Goal: Task Accomplishment & Management: Use online tool/utility

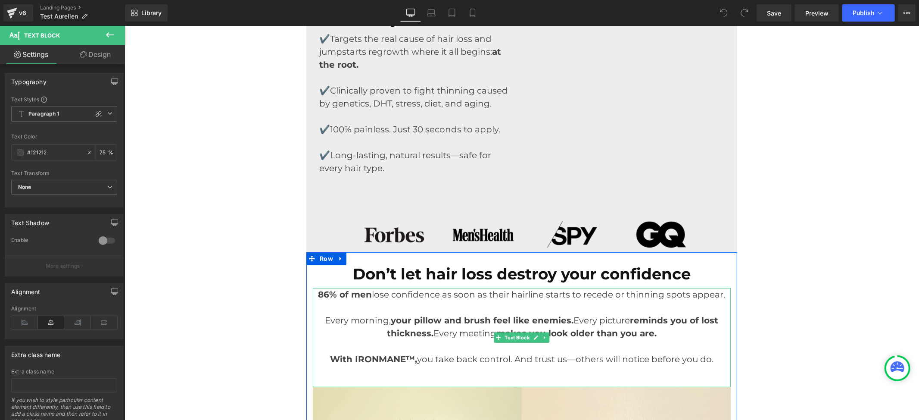
drag, startPoint x: 374, startPoint y: 297, endPoint x: 482, endPoint y: 302, distance: 107.4
click at [374, 296] on p "86% of men lose confidence as soon as their hairline starts to recede or thinni…" at bounding box center [521, 300] width 418 height 26
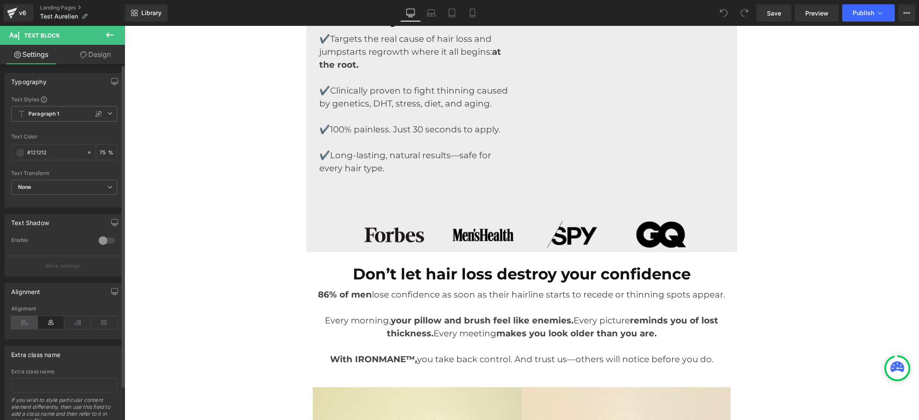
click at [31, 323] on icon at bounding box center [24, 322] width 27 height 13
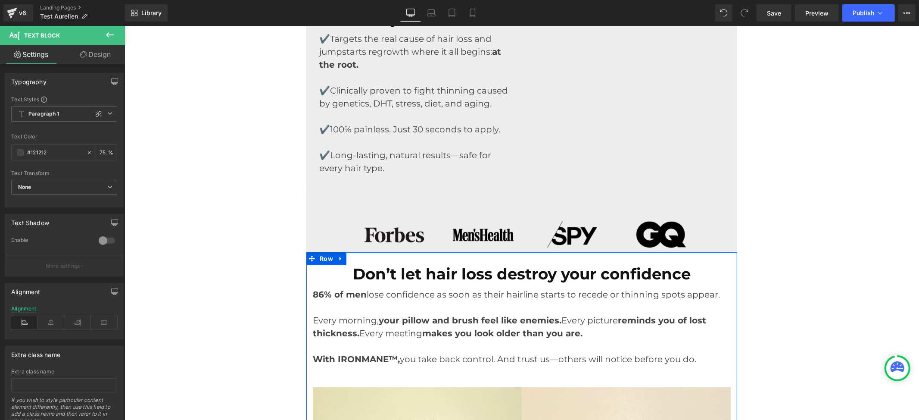
click at [397, 264] on strong "Don’t let hair loss destroy your confidence" at bounding box center [521, 273] width 338 height 19
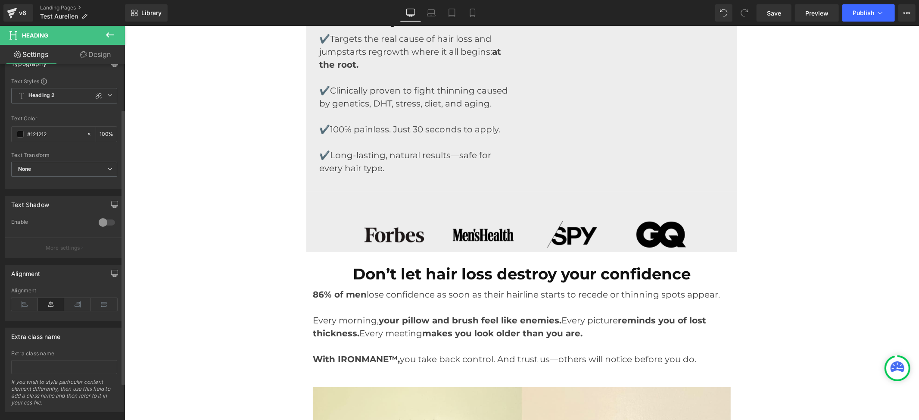
scroll to position [104, 0]
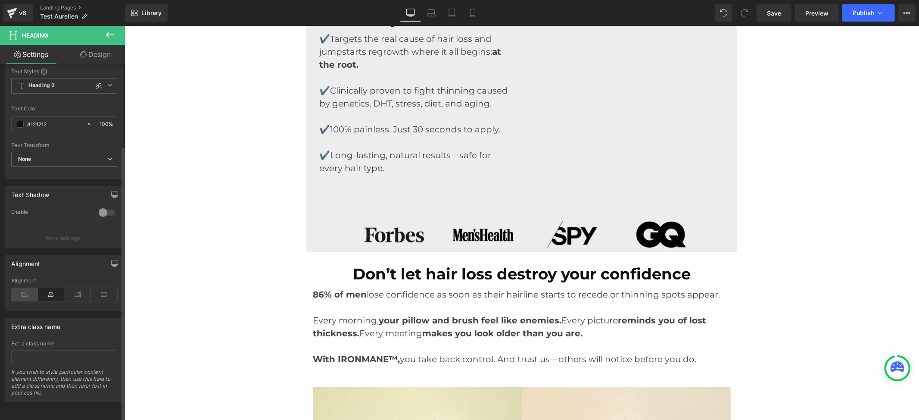
click at [22, 290] on icon at bounding box center [24, 294] width 27 height 13
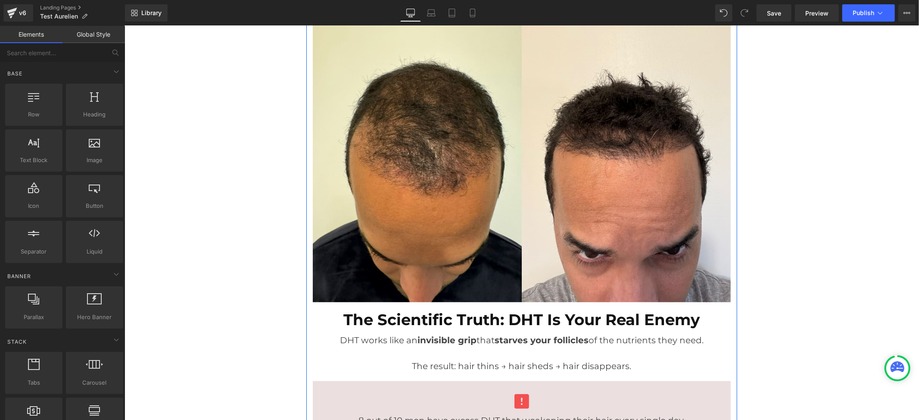
scroll to position [632, 0]
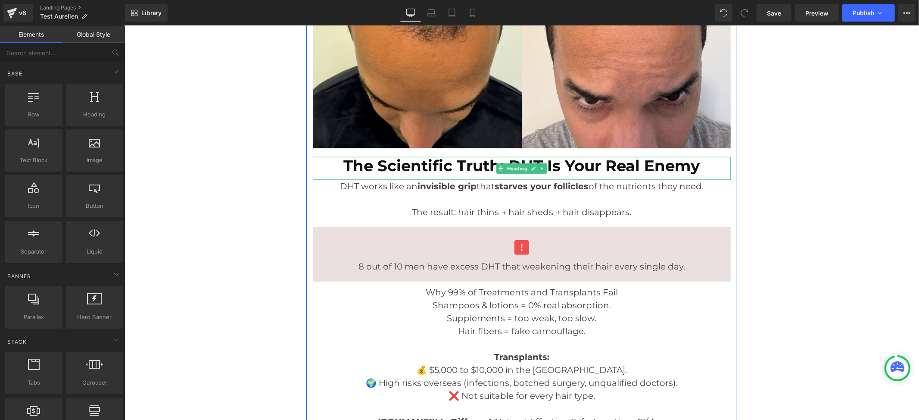
click at [477, 156] on div at bounding box center [521, 157] width 418 height 2
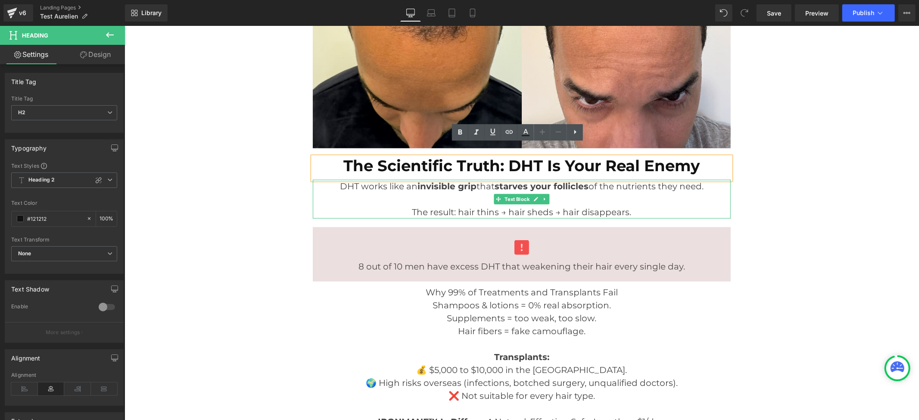
click at [404, 192] on p at bounding box center [521, 198] width 418 height 13
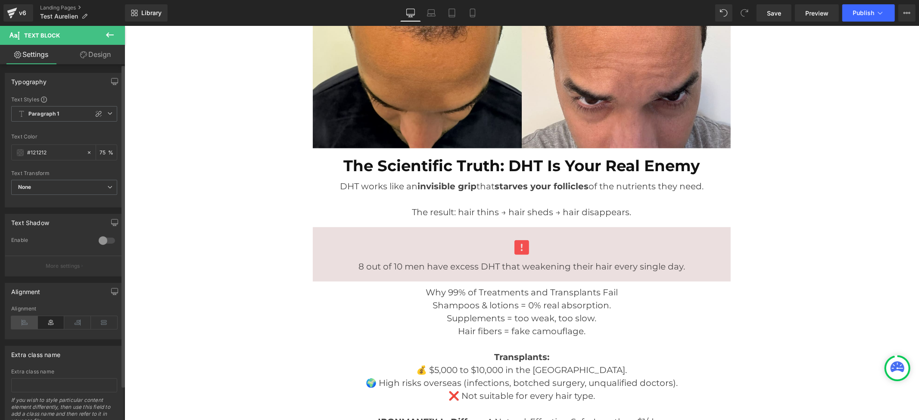
click at [24, 319] on icon at bounding box center [24, 322] width 27 height 13
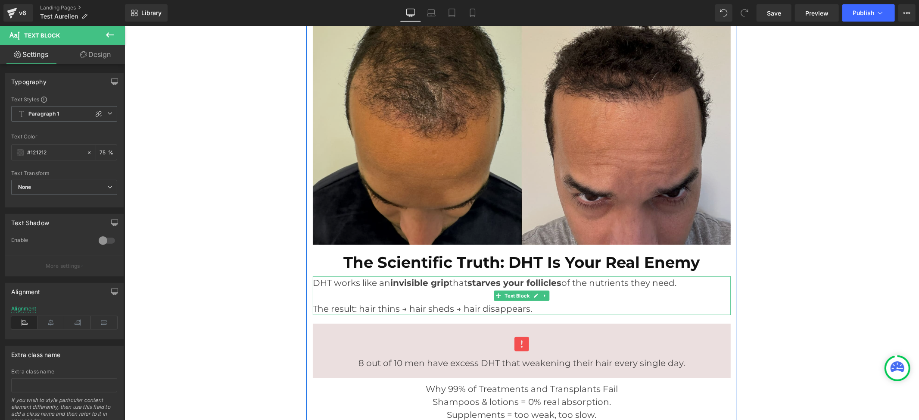
scroll to position [517, 0]
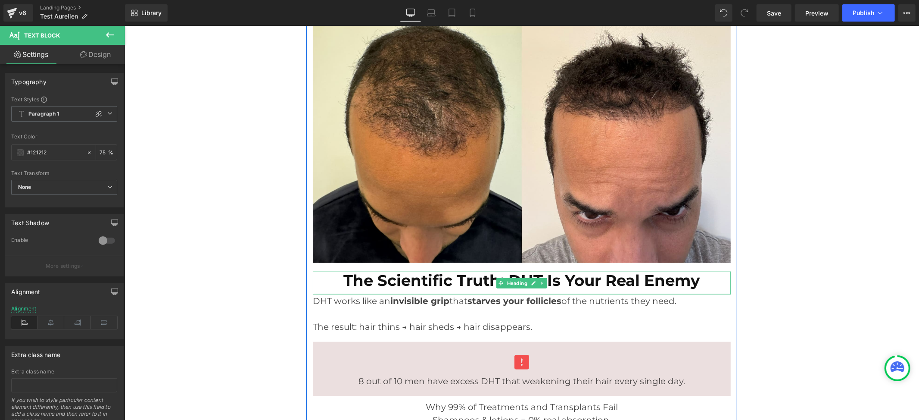
click at [451, 271] on strong "The Scientific Truth: DHT Is Your Real Enemy" at bounding box center [521, 280] width 356 height 19
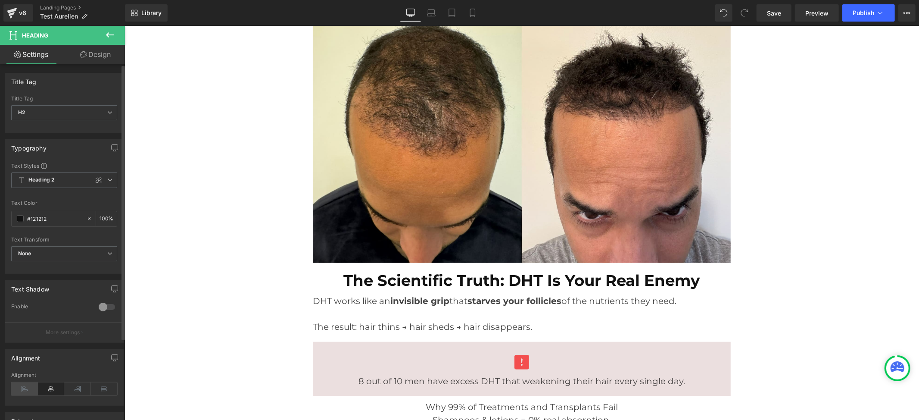
click at [24, 385] on icon at bounding box center [24, 388] width 27 height 13
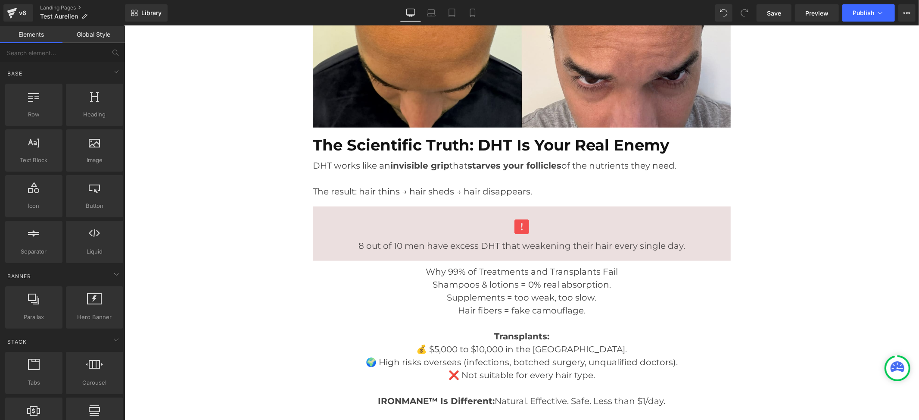
scroll to position [632, 0]
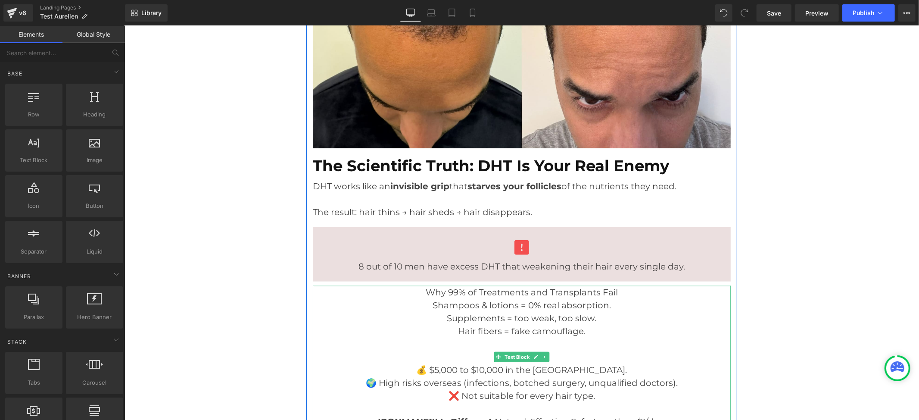
click at [482, 292] on font "Why 99% of Treatments and Transplants Fail Shampoos & lotions = 0% real absorpt…" at bounding box center [521, 297] width 192 height 23
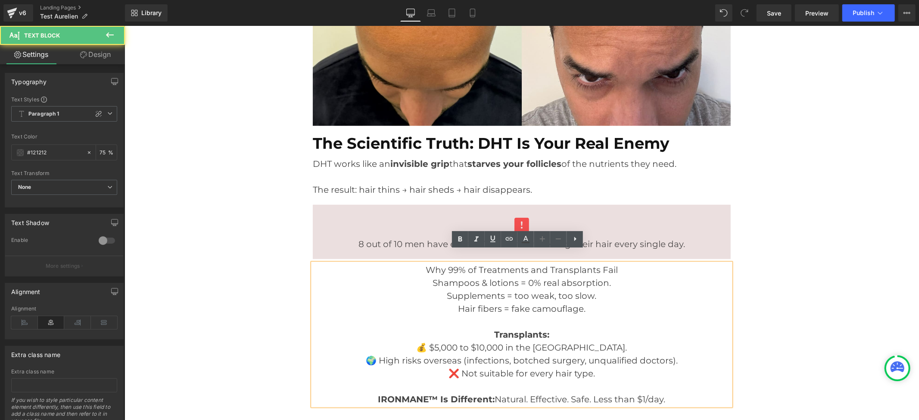
scroll to position [747, 0]
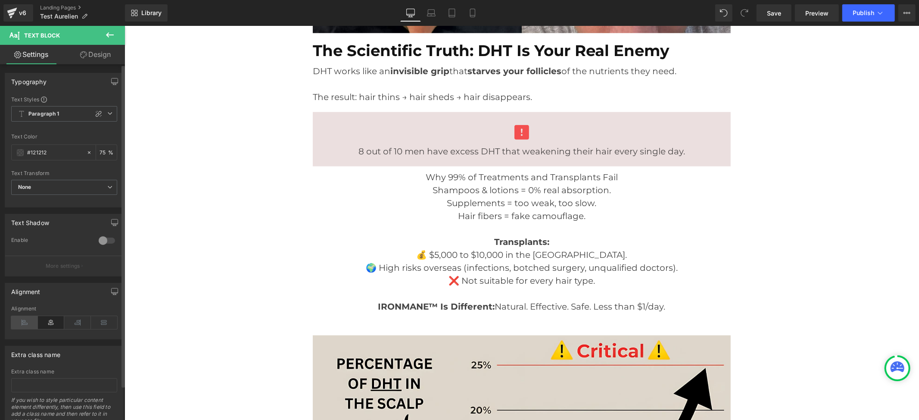
drag, startPoint x: 21, startPoint y: 326, endPoint x: 185, endPoint y: 255, distance: 179.2
click at [21, 326] on icon at bounding box center [24, 322] width 27 height 13
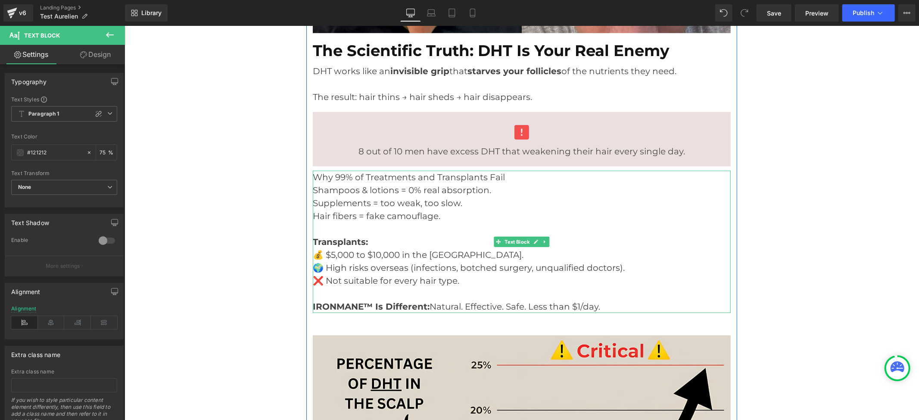
click at [366, 235] on p "Transplants: 💰 $5,000 to $10,000 in the [GEOGRAPHIC_DATA]." at bounding box center [521, 248] width 418 height 26
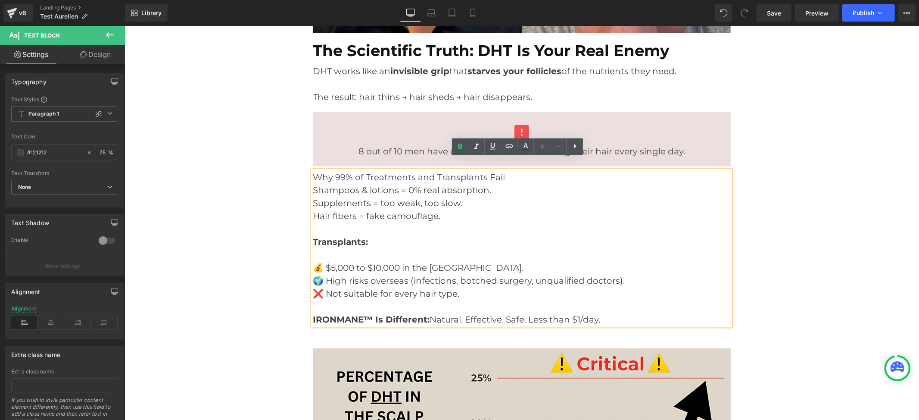
scroll to position [760, 0]
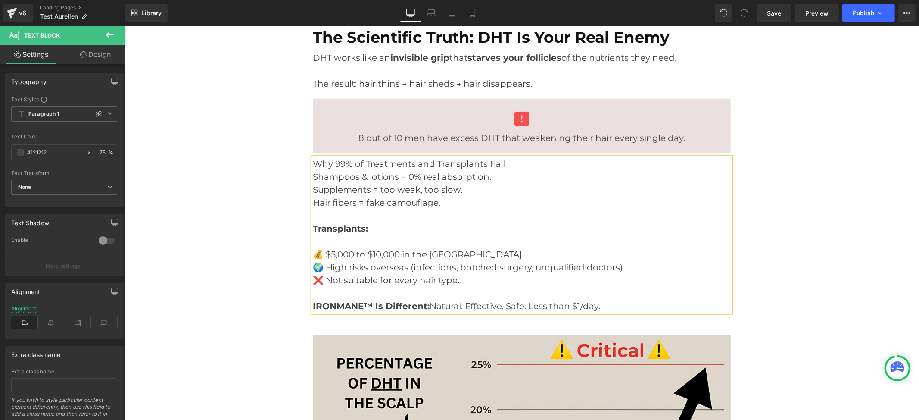
click at [313, 265] on font "🌍 High risks overseas (infections, botched surgery, unqualified doctors)." at bounding box center [468, 266] width 312 height 10
click at [313, 271] on font "🌍 High risks overseas (infections, botched surgery, unqualified doctors)." at bounding box center [468, 266] width 312 height 10
click at [316, 266] on font "🌍 High risks overseas (infections, botched surgery, unqualified doctors)." at bounding box center [468, 266] width 312 height 10
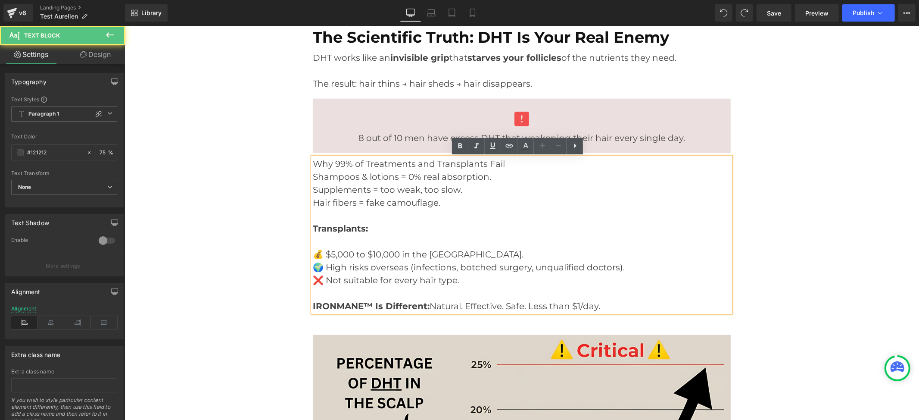
click at [314, 267] on font "🌍 High risks overseas (infections, botched surgery, unqualified doctors)." at bounding box center [468, 266] width 312 height 10
click at [312, 252] on font "💰 $5,000 to $10,000 in the [GEOGRAPHIC_DATA]." at bounding box center [417, 254] width 211 height 10
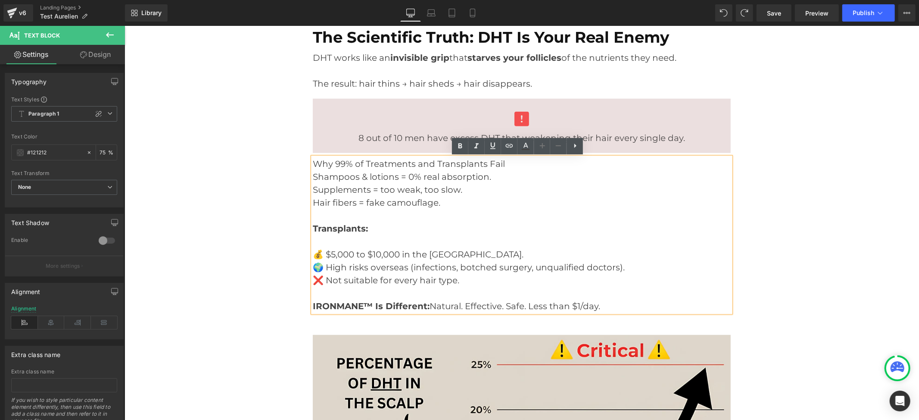
click at [314, 269] on font "🌍 High risks overseas (infections, botched surgery, unqualified doctors)." at bounding box center [468, 266] width 312 height 10
click at [324, 265] on font "🌍 High risks overseas (infections, botched surgery, unqualified doctors)." at bounding box center [468, 266] width 312 height 10
click at [314, 267] on font "🌍 High risks overseas (infections, botched surgery, unqualified doctors)." at bounding box center [468, 266] width 312 height 10
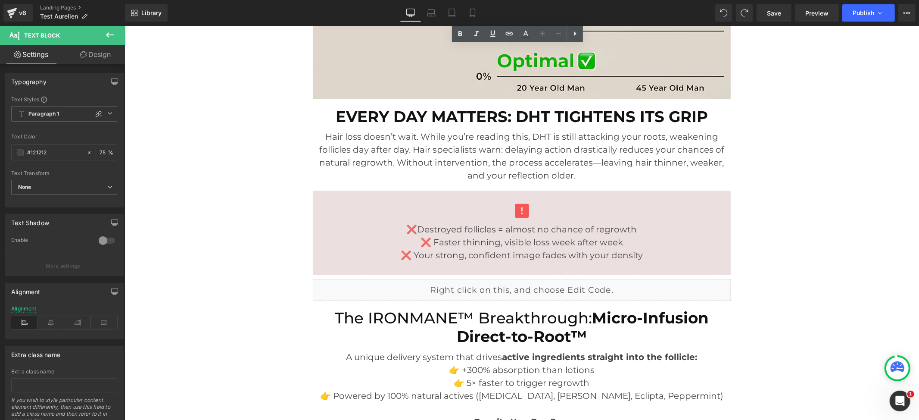
scroll to position [1277, 0]
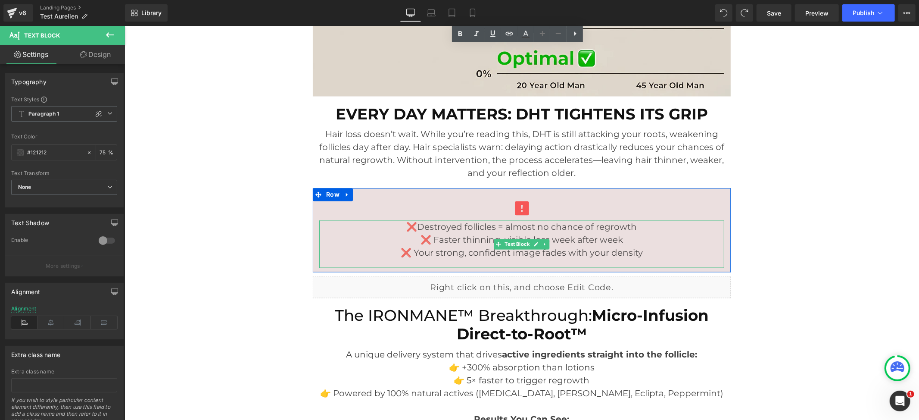
click at [472, 233] on p "❌Destroyed follicles = almost no chance of regrowth" at bounding box center [521, 226] width 405 height 13
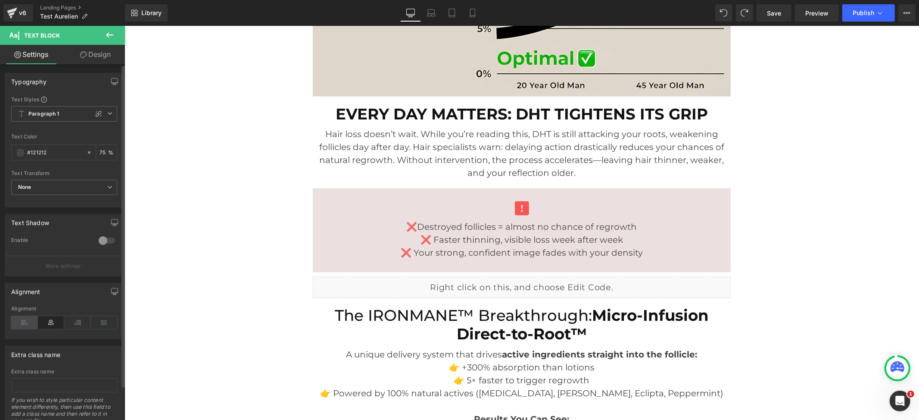
click at [30, 323] on icon at bounding box center [24, 322] width 27 height 13
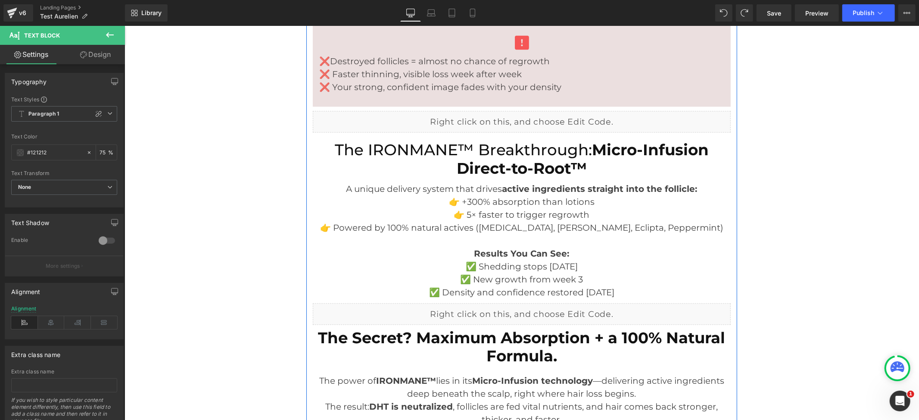
scroll to position [1449, 0]
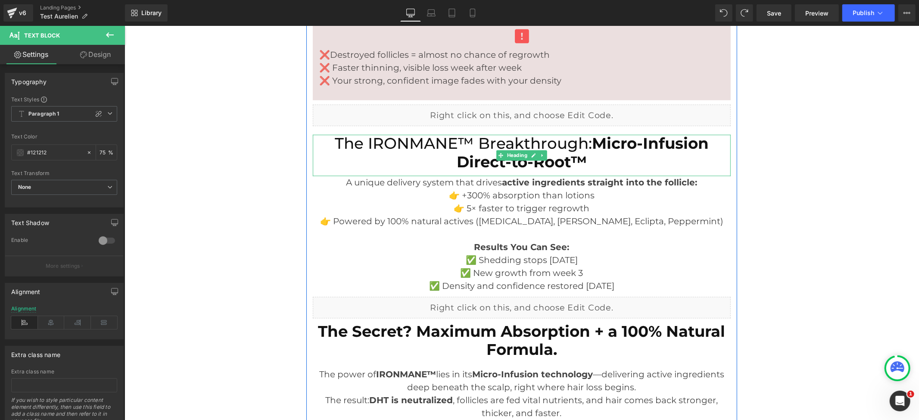
click at [458, 152] on strong "Micro-Infusion Direct-to-Root™" at bounding box center [582, 152] width 252 height 37
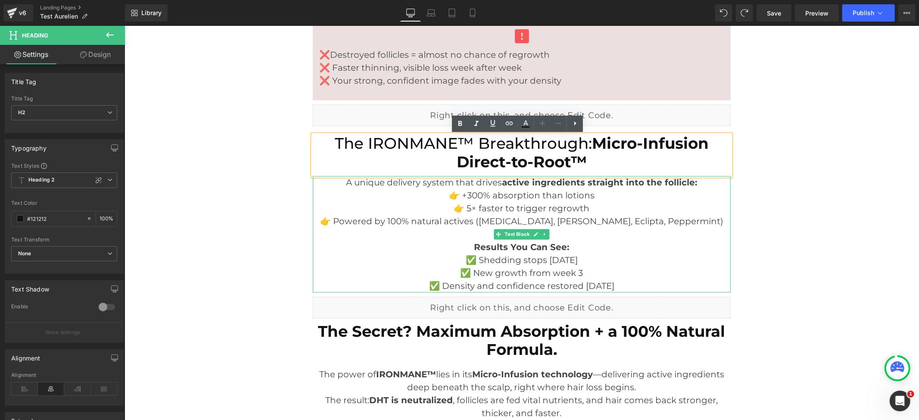
click at [443, 215] on p "👉 Powered by 100% natural actives ([MEDICAL_DATA], [PERSON_NAME], Eclipta, Pepp…" at bounding box center [521, 227] width 418 height 26
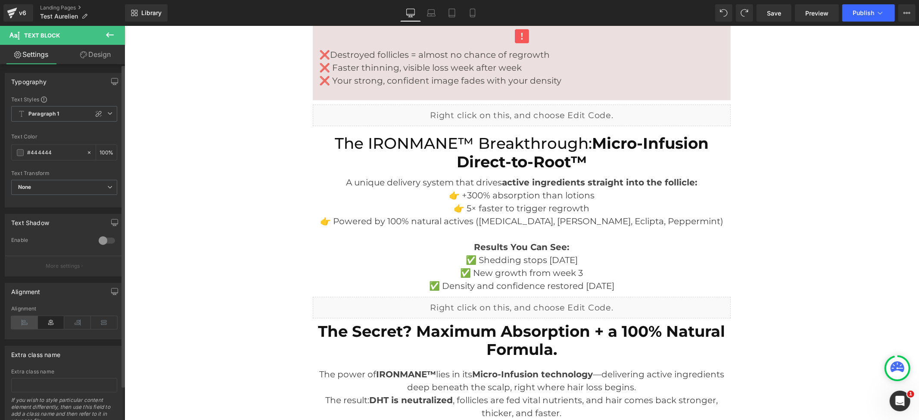
click at [26, 319] on icon at bounding box center [24, 322] width 27 height 13
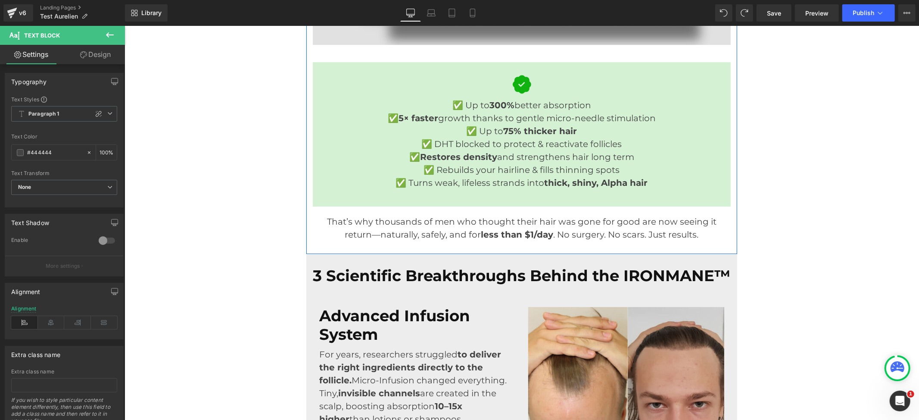
scroll to position [2138, 0]
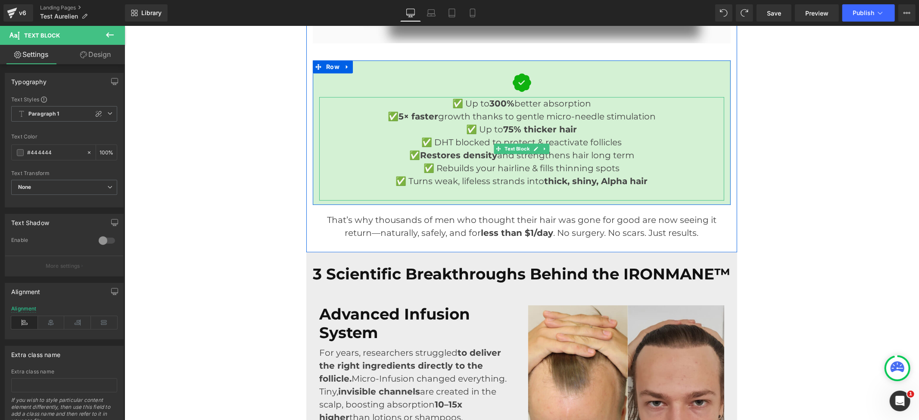
click at [494, 138] on p "✅ DHT blocked to protect & reactivate follicles" at bounding box center [521, 141] width 405 height 13
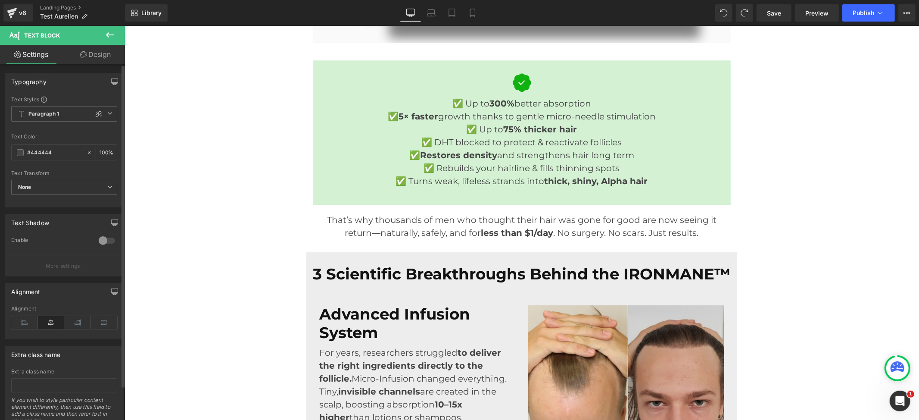
drag, startPoint x: 22, startPoint y: 327, endPoint x: 90, endPoint y: 296, distance: 74.8
click at [22, 326] on icon at bounding box center [24, 322] width 27 height 13
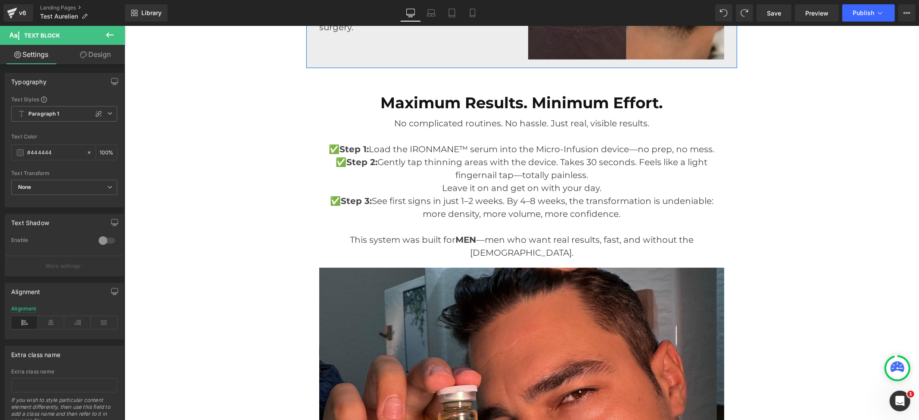
scroll to position [3172, 0]
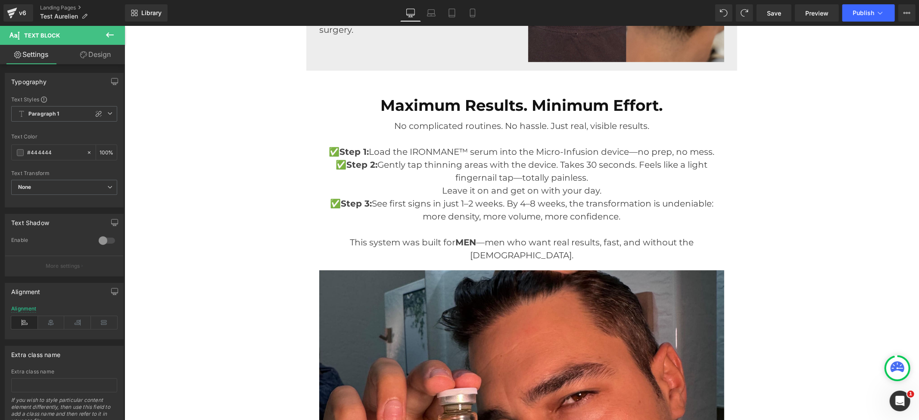
click at [498, 183] on p "✅ Step 2: Gently tap thinning areas with the device. Takes 30 seconds. Feels li…" at bounding box center [521, 177] width 405 height 39
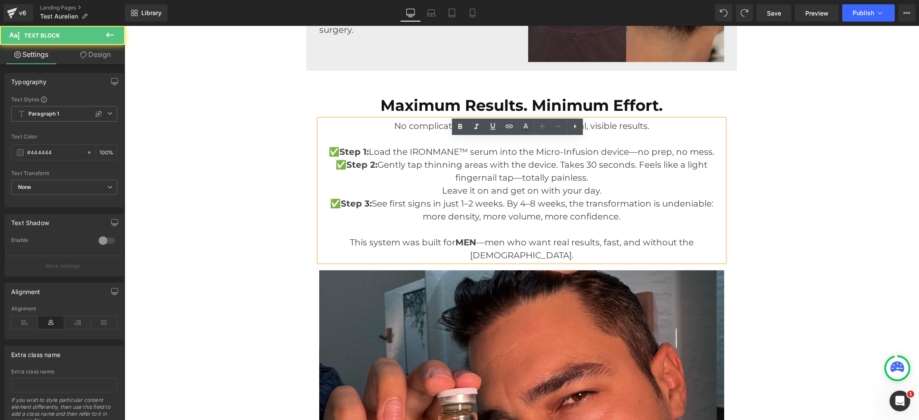
click at [464, 178] on p "✅ Step 2: Gently tap thinning areas with the device. Takes 30 seconds. Feels li…" at bounding box center [521, 177] width 405 height 39
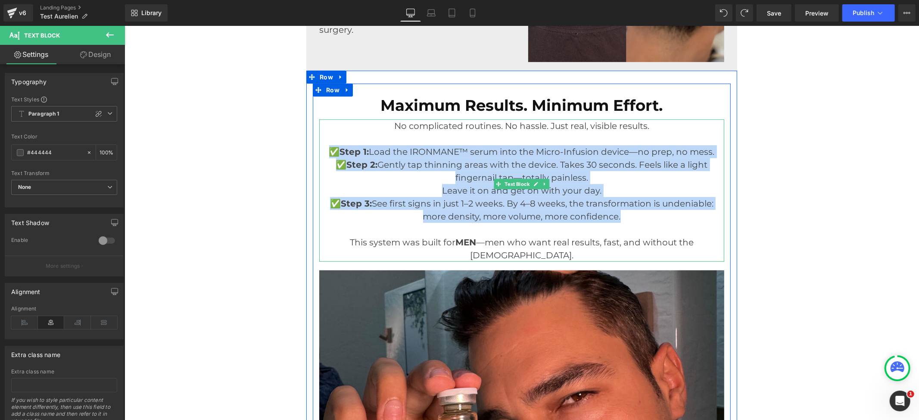
drag, startPoint x: 326, startPoint y: 176, endPoint x: 618, endPoint y: 236, distance: 297.8
click at [618, 236] on div "No complicated routines. No hassle. Just real, visible results. ✅ Step 1: Load …" at bounding box center [521, 190] width 405 height 142
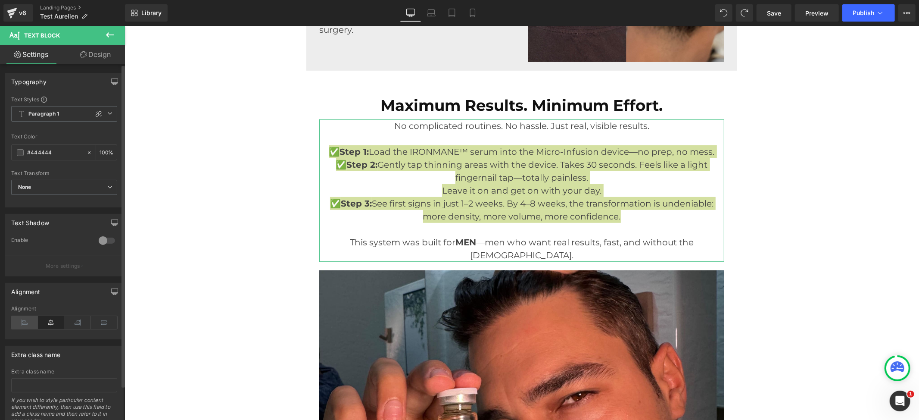
click at [24, 321] on icon at bounding box center [24, 322] width 27 height 13
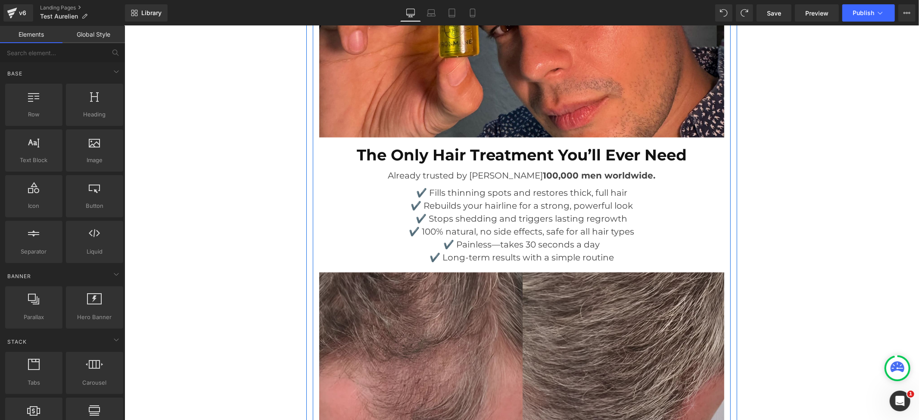
scroll to position [3574, 0]
click at [511, 209] on p "✔️ Rebuilds your hairline for a strong, powerful look" at bounding box center [521, 205] width 405 height 13
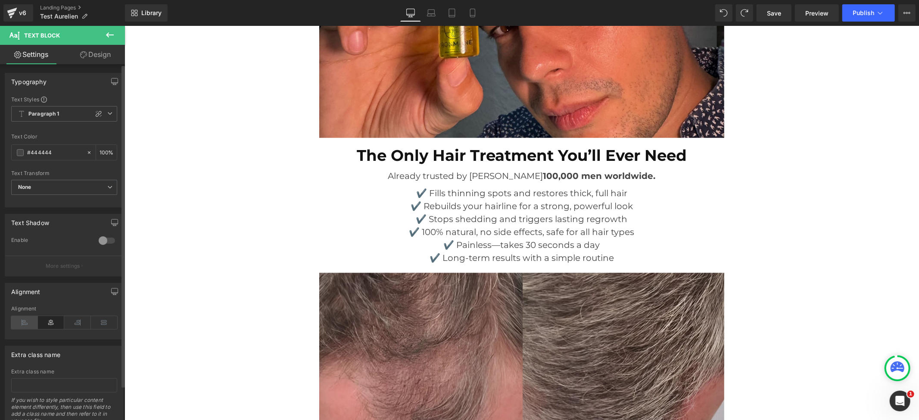
click at [15, 324] on icon at bounding box center [24, 322] width 27 height 13
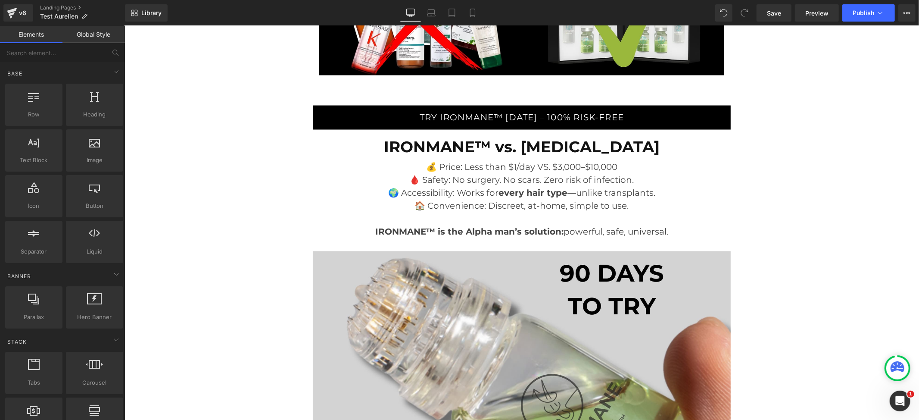
scroll to position [4034, 0]
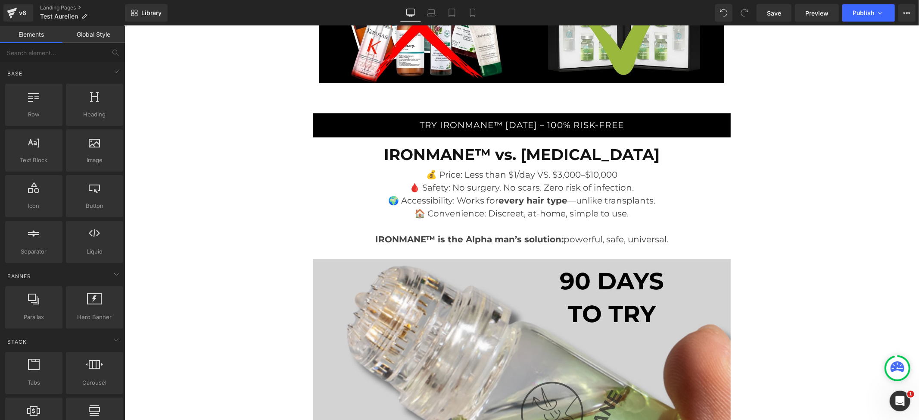
click at [454, 207] on p "🌍 Accessibility: Works for every hair type —unlike transplants." at bounding box center [521, 200] width 418 height 13
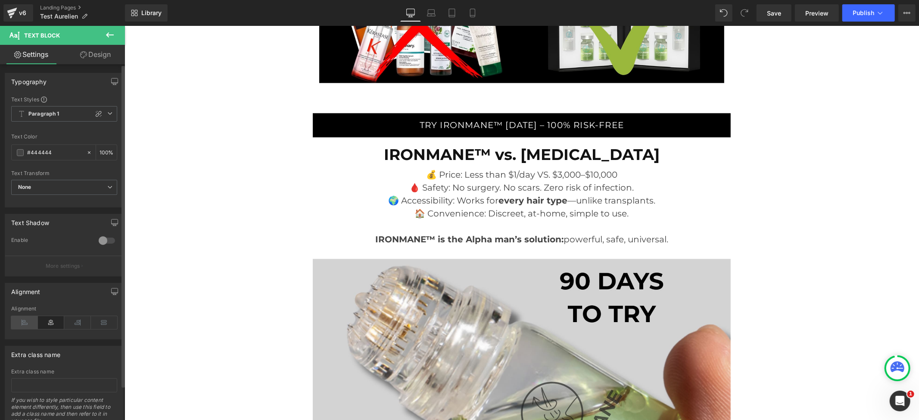
click at [15, 320] on icon at bounding box center [24, 322] width 27 height 13
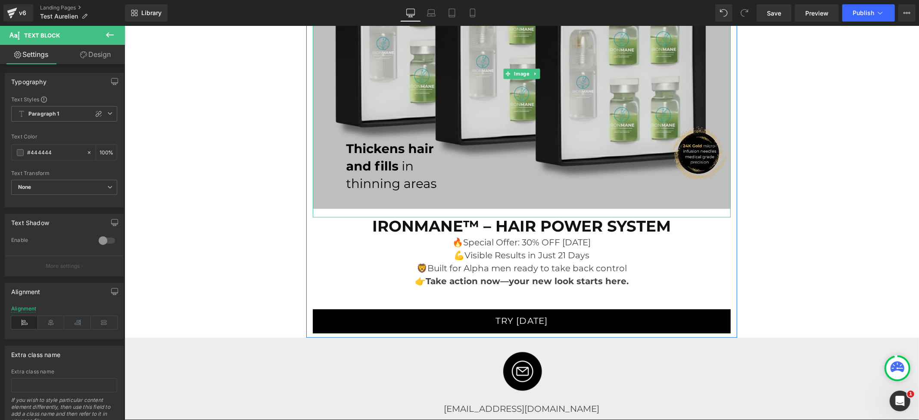
scroll to position [4838, 0]
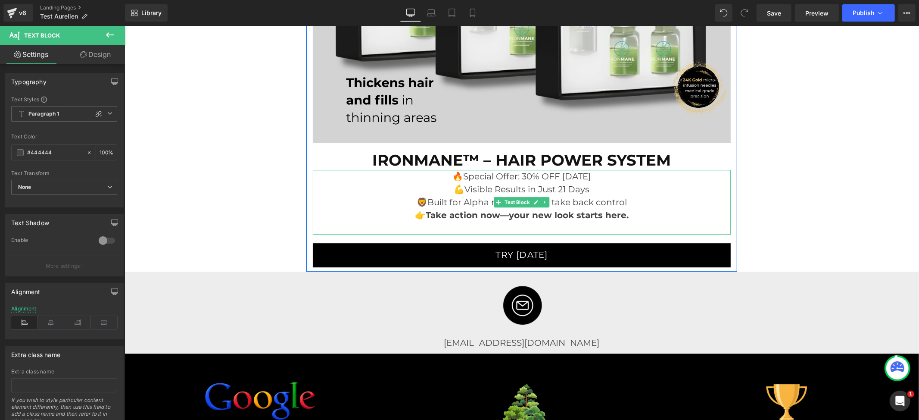
click at [505, 188] on p "💪Visible Results in Just 21 Days" at bounding box center [521, 188] width 418 height 13
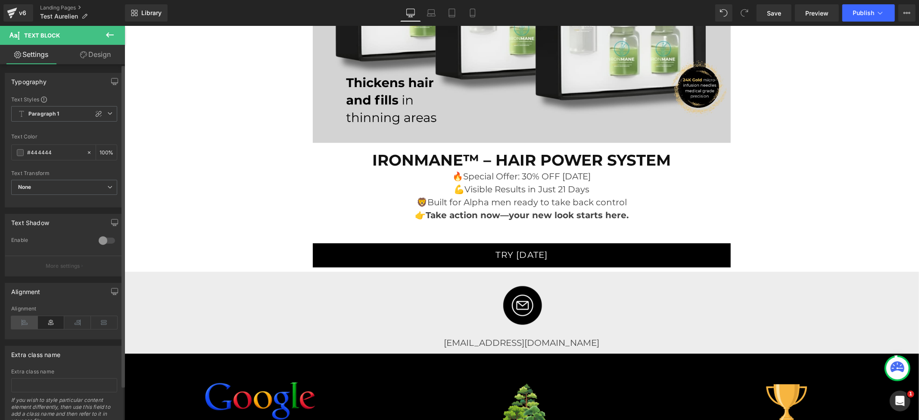
click at [25, 319] on icon at bounding box center [24, 322] width 27 height 13
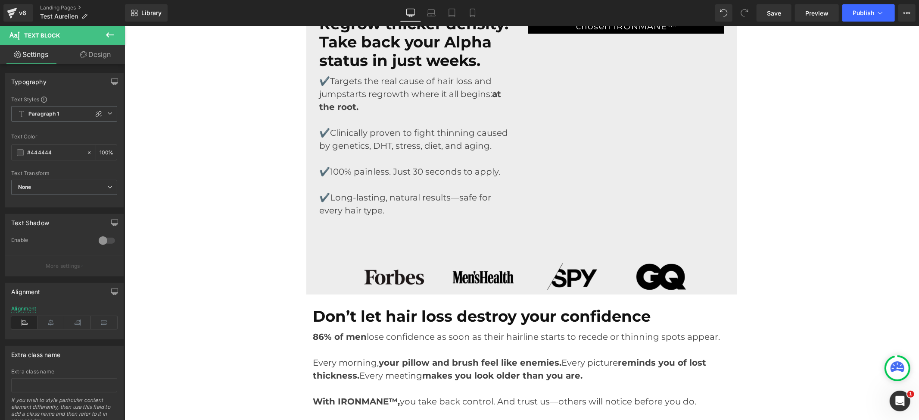
scroll to position [0, 0]
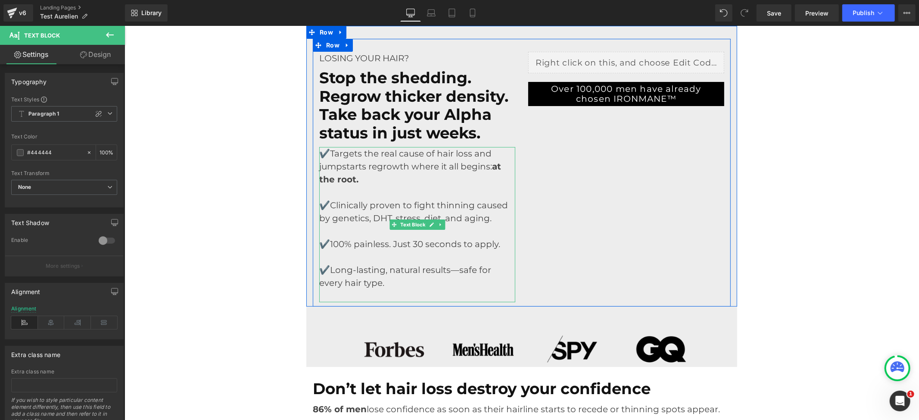
click at [326, 152] on font "✔️Targets the real cause of hair loss and jumpstarts regrowth where it all begi…" at bounding box center [410, 166] width 182 height 36
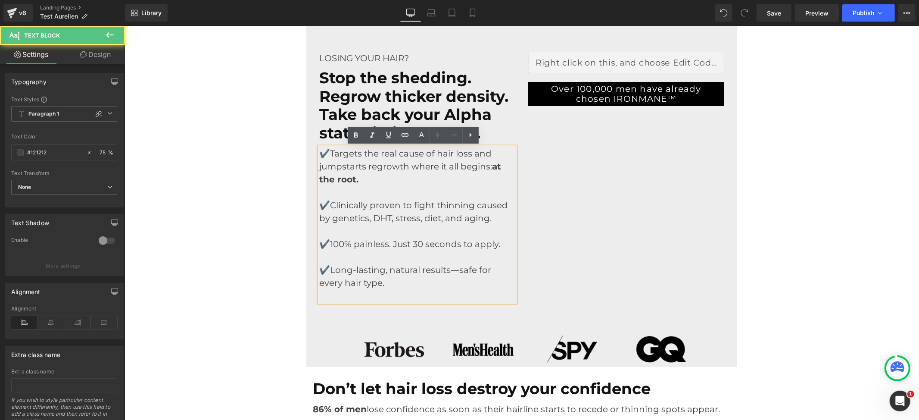
click at [324, 152] on font "✔️Targets the real cause of hair loss and jumpstarts regrowth where it all begi…" at bounding box center [410, 166] width 182 height 36
click at [323, 153] on font "✔️Targets the real cause of hair loss and jumpstarts regrowth where it all begi…" at bounding box center [410, 166] width 182 height 36
drag, startPoint x: 327, startPoint y: 155, endPoint x: 309, endPoint y: 155, distance: 18.5
click at [312, 155] on div "Liquid Over 100,000 men have already chosen IRONMANE™ Button LOSING YOUR HAIR? …" at bounding box center [416, 176] width 209 height 250
click at [426, 188] on p at bounding box center [417, 191] width 196 height 13
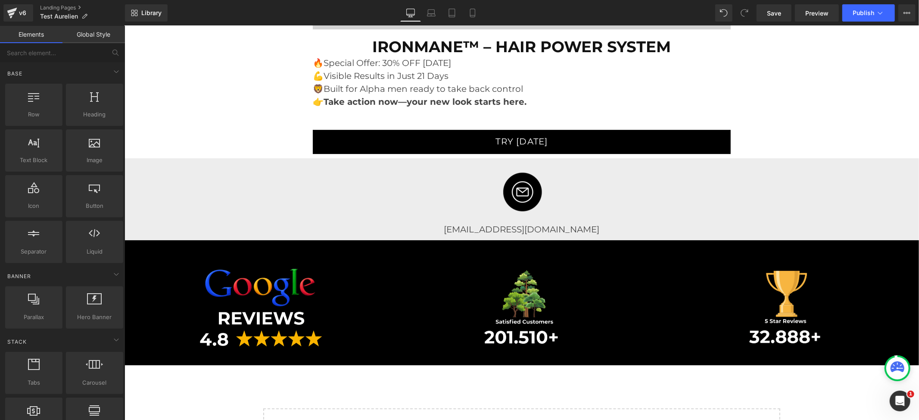
scroll to position [5028, 0]
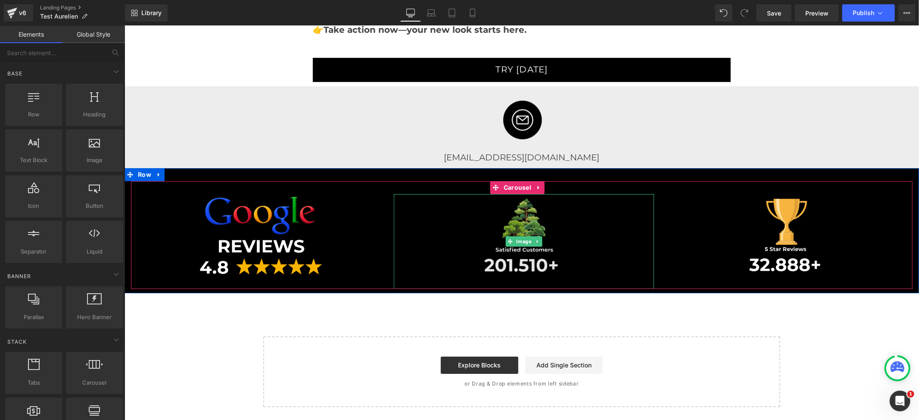
click at [532, 226] on img at bounding box center [523, 240] width 215 height 95
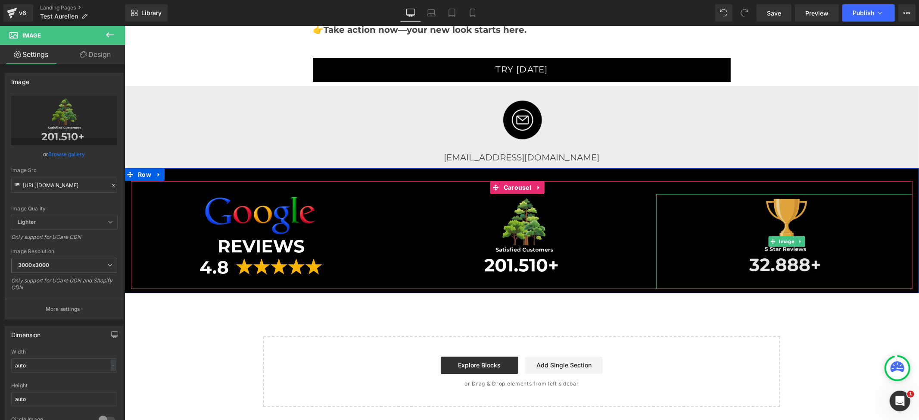
click at [808, 233] on img at bounding box center [785, 240] width 215 height 95
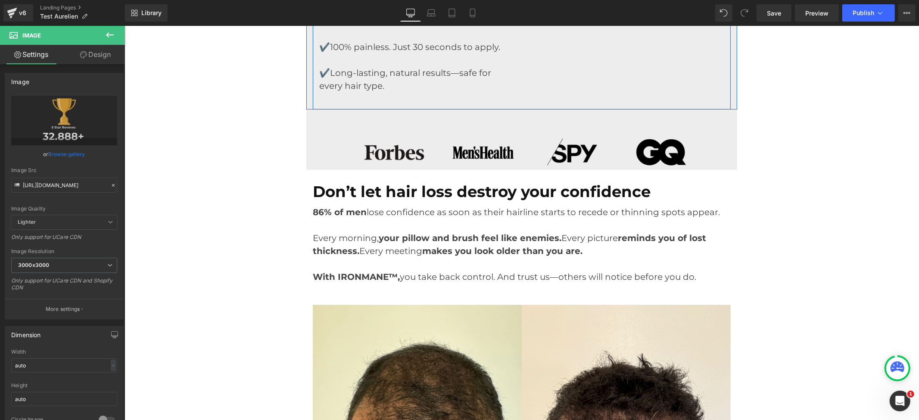
scroll to position [172, 0]
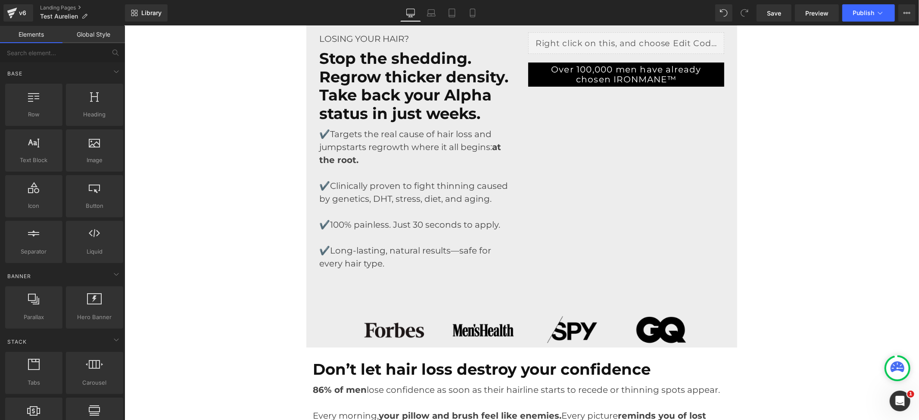
scroll to position [0, 0]
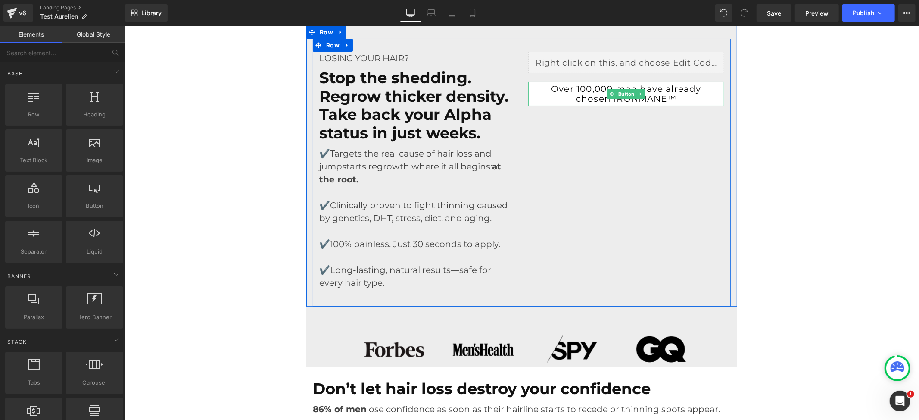
click at [530, 100] on link "Over 100,000 men have already chosen IRONMANE™" at bounding box center [626, 93] width 196 height 24
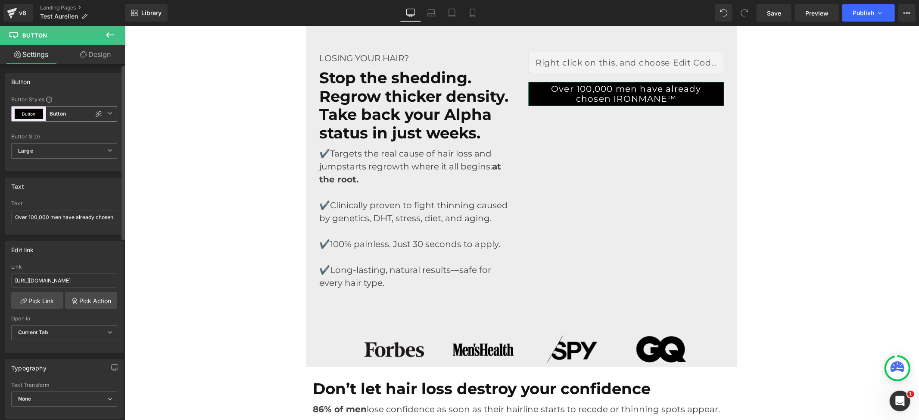
click at [107, 115] on icon at bounding box center [109, 113] width 5 height 5
click at [105, 115] on icon at bounding box center [106, 113] width 5 height 5
click at [107, 31] on icon at bounding box center [110, 35] width 10 height 10
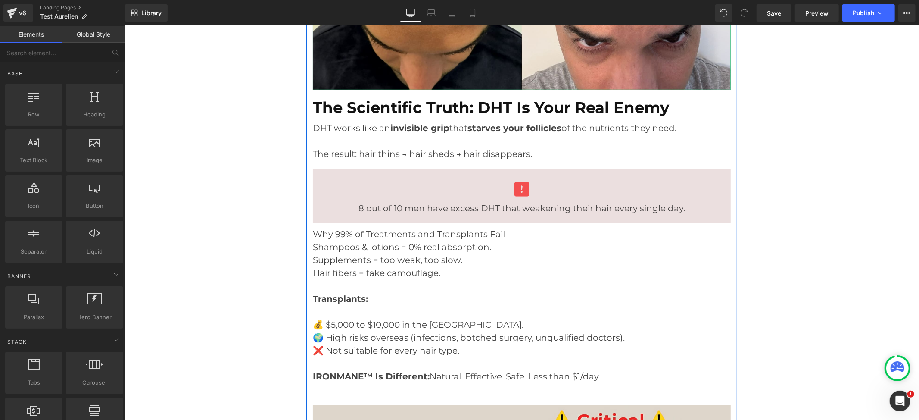
scroll to position [689, 0]
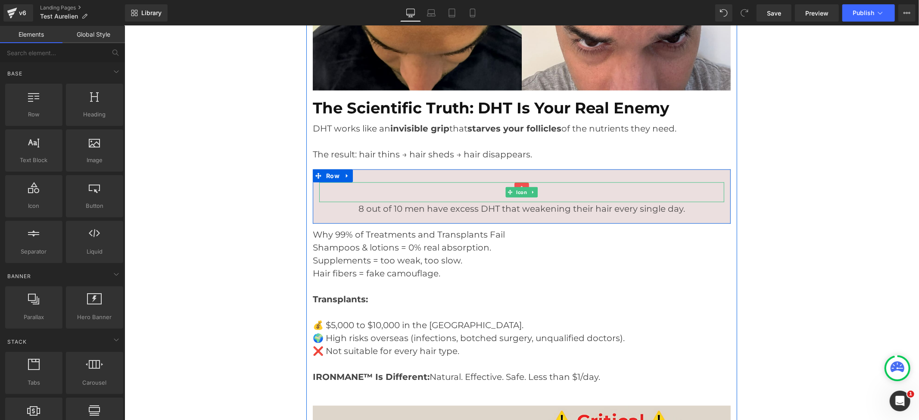
click at [436, 190] on div at bounding box center [521, 192] width 405 height 20
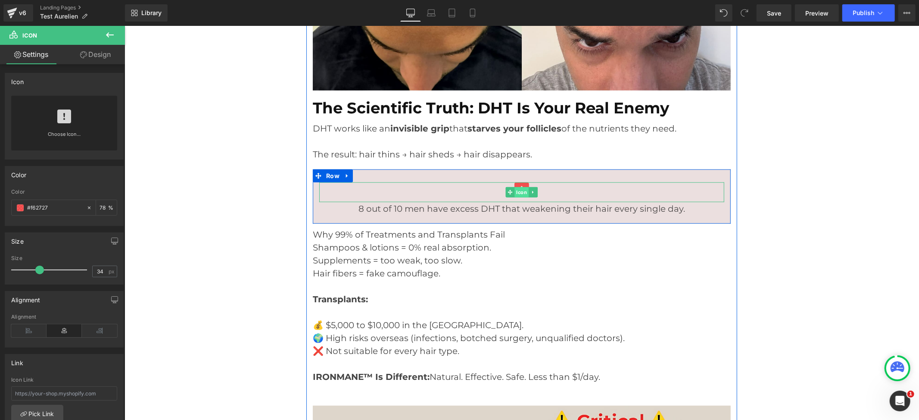
click at [516, 191] on span "Icon" at bounding box center [521, 192] width 14 height 10
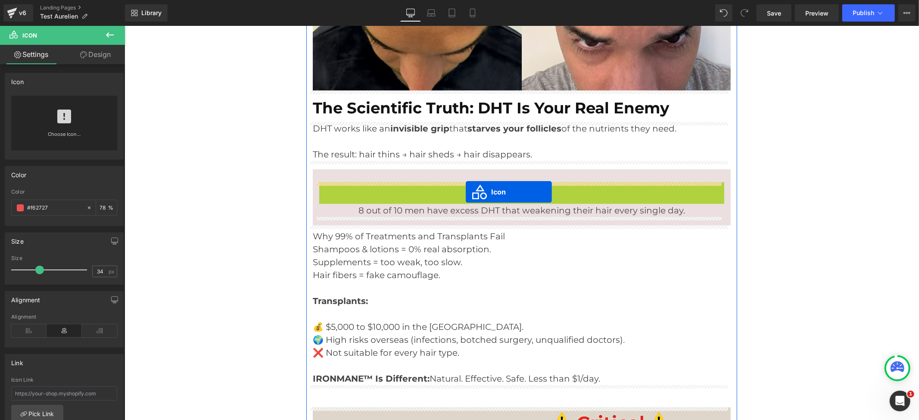
drag, startPoint x: 516, startPoint y: 192, endPoint x: 465, endPoint y: 191, distance: 50.8
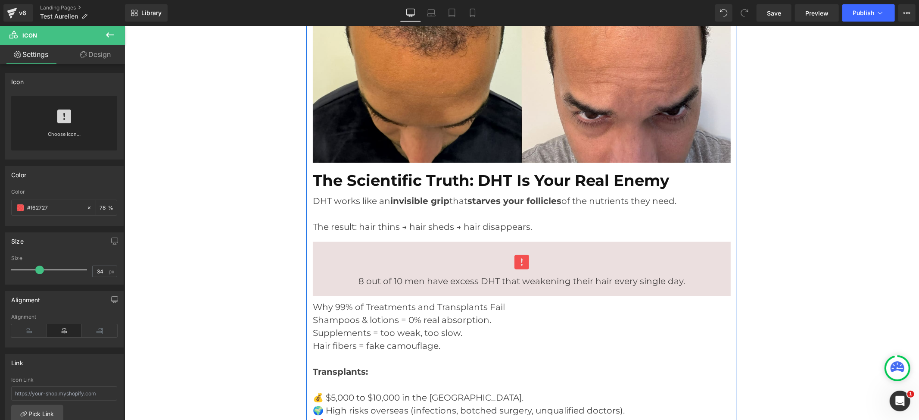
scroll to position [632, 0]
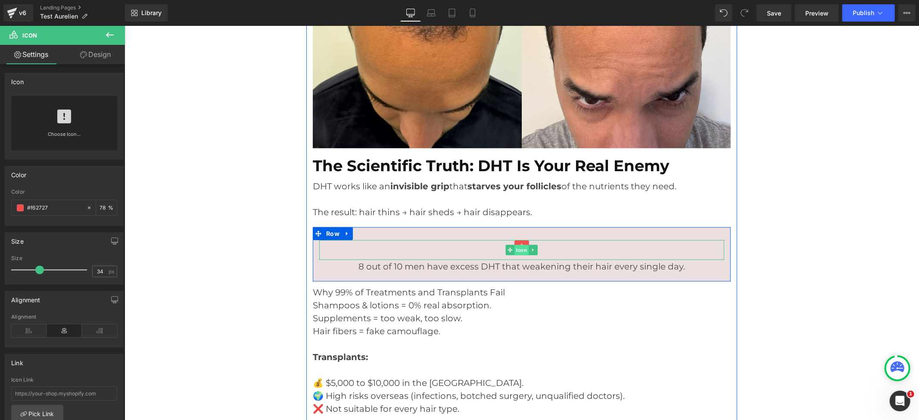
click at [517, 247] on span "Icon" at bounding box center [521, 249] width 14 height 10
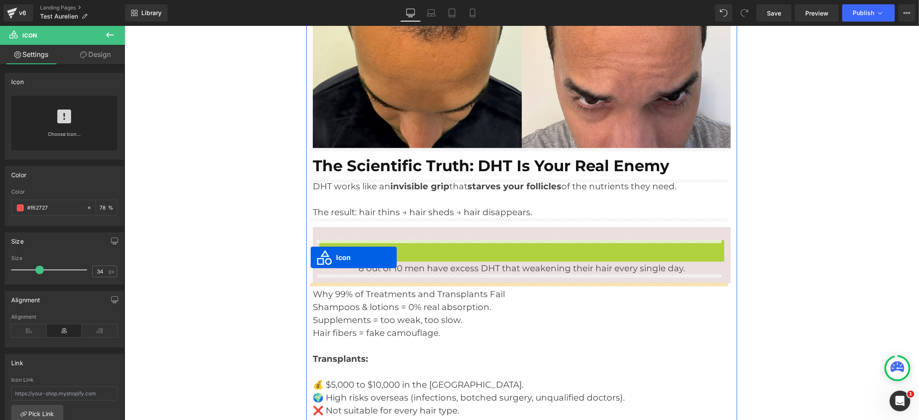
drag, startPoint x: 517, startPoint y: 250, endPoint x: 311, endPoint y: 256, distance: 206.4
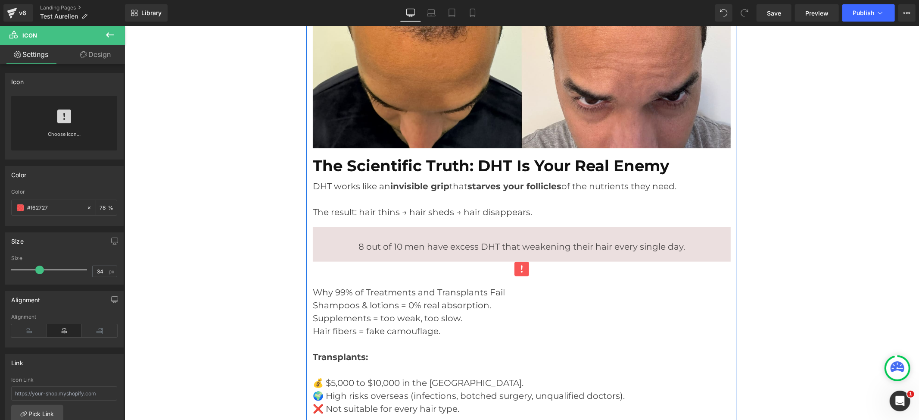
drag, startPoint x: 414, startPoint y: 270, endPoint x: 386, endPoint y: 271, distance: 28.0
click at [385, 272] on div at bounding box center [521, 271] width 418 height 20
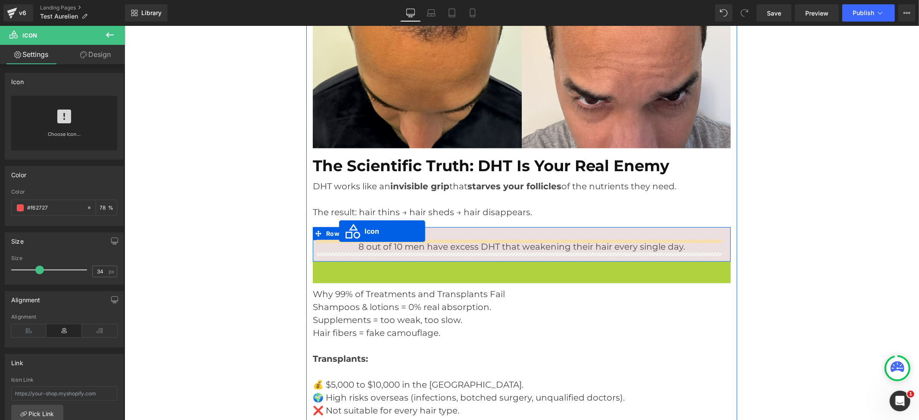
drag, startPoint x: 516, startPoint y: 271, endPoint x: 339, endPoint y: 231, distance: 181.5
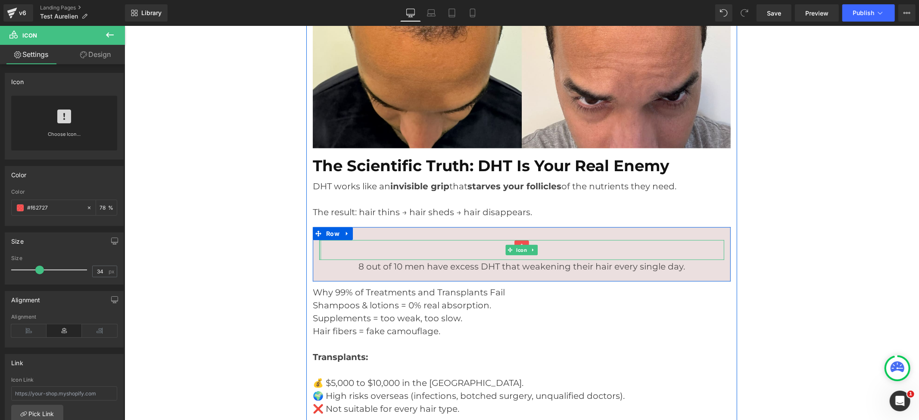
click at [319, 258] on div at bounding box center [320, 250] width 2 height 20
click at [313, 257] on div "Icon 8 out of 10 men have excess DHT that weakening their hair every single day…" at bounding box center [521, 256] width 418 height 33
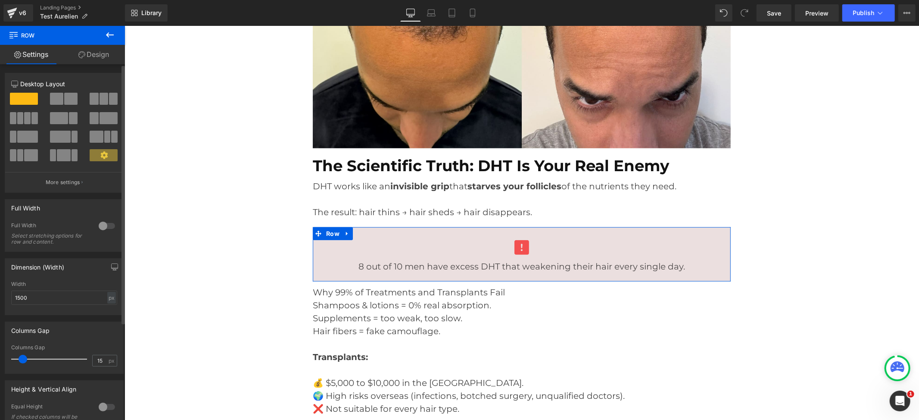
click at [59, 99] on span at bounding box center [56, 99] width 13 height 12
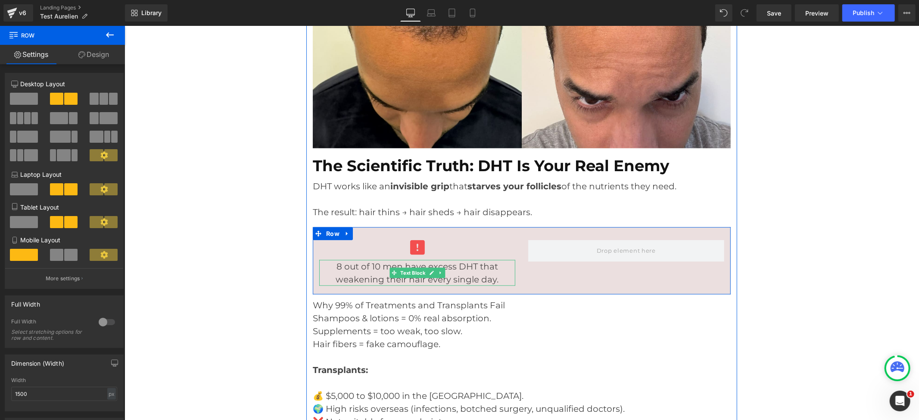
click at [380, 275] on p "8 out of 10 men have excess DHT that weakening their hair every single day." at bounding box center [417, 272] width 196 height 26
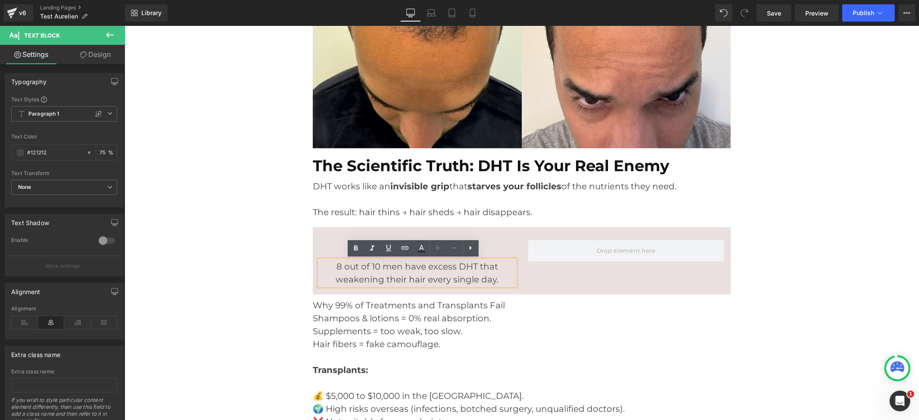
click at [535, 278] on div "Icon 8 out of 10 men have excess DHT that weakening their hair every single day…" at bounding box center [521, 260] width 418 height 67
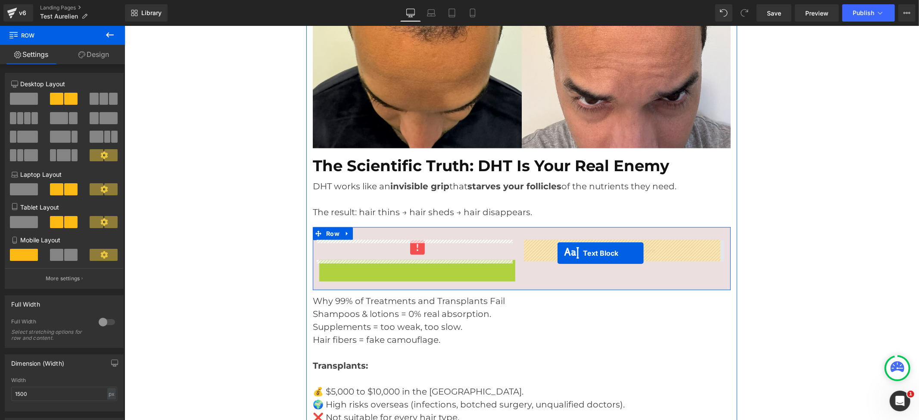
drag, startPoint x: 409, startPoint y: 272, endPoint x: 557, endPoint y: 253, distance: 149.0
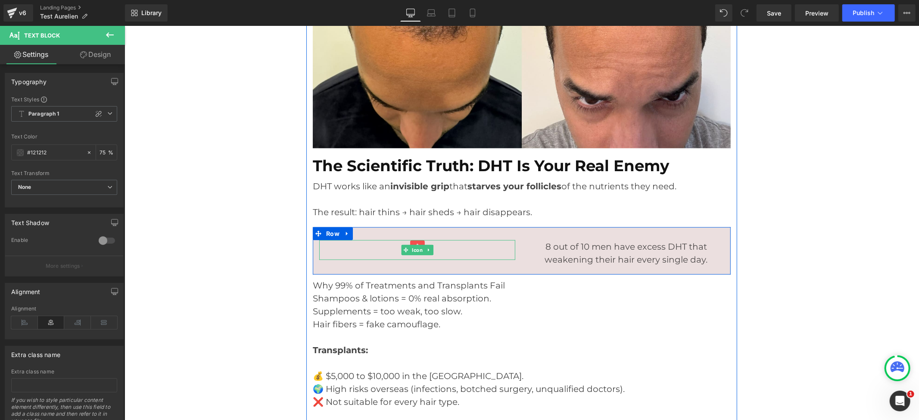
click at [438, 253] on div at bounding box center [417, 250] width 196 height 20
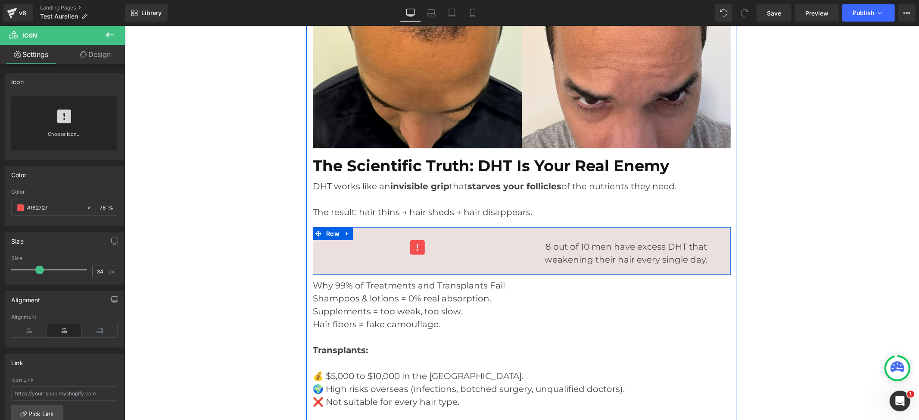
click at [315, 261] on div "Icon 8 out of 10 men have excess DHT that weakening their hair every single day…" at bounding box center [521, 250] width 418 height 47
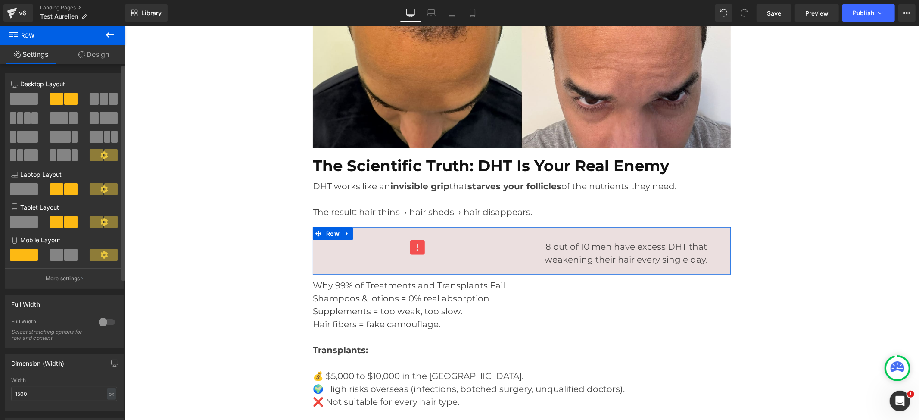
click at [102, 190] on icon at bounding box center [104, 189] width 8 height 8
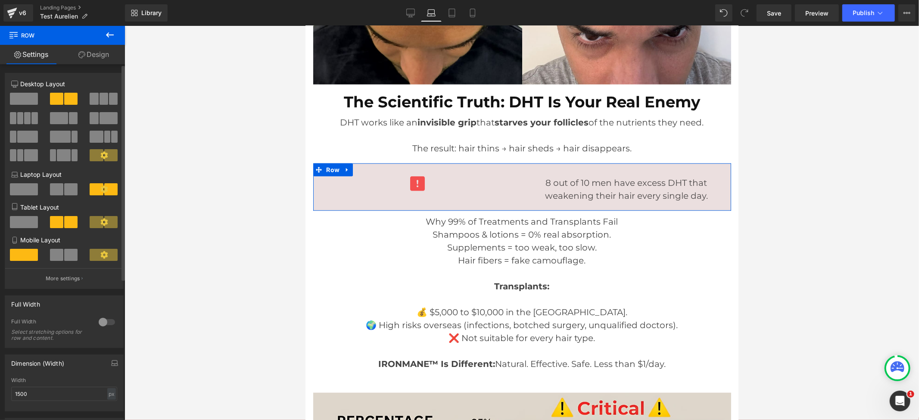
scroll to position [705, 0]
click at [100, 190] on icon at bounding box center [104, 189] width 8 height 8
click at [66, 193] on span at bounding box center [70, 189] width 13 height 12
click at [101, 192] on icon at bounding box center [104, 189] width 8 height 8
drag, startPoint x: 101, startPoint y: 191, endPoint x: 92, endPoint y: 192, distance: 9.1
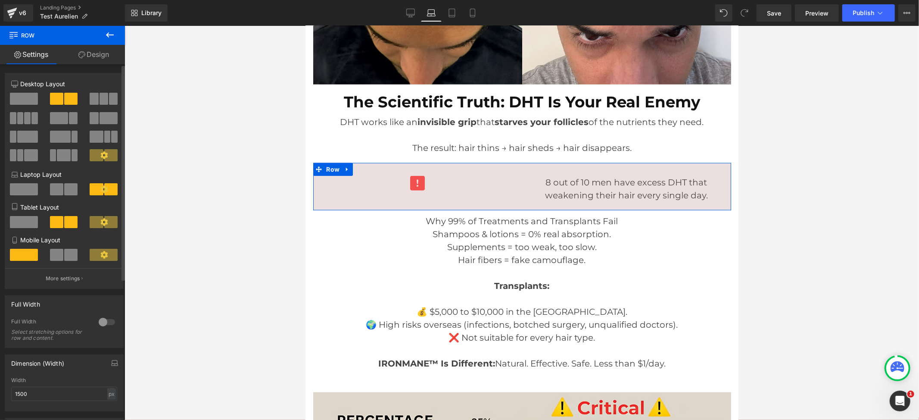
click at [92, 192] on button at bounding box center [104, 189] width 29 height 12
click at [67, 190] on span at bounding box center [70, 189] width 13 height 12
click at [474, 183] on div at bounding box center [417, 185] width 196 height 20
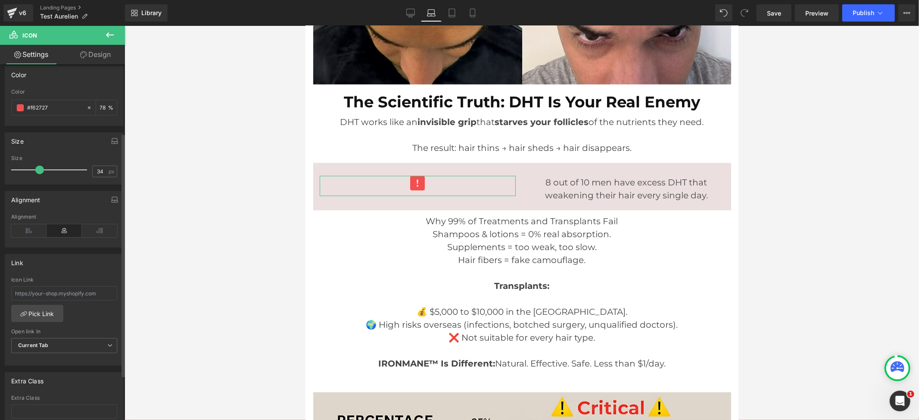
scroll to position [115, 0]
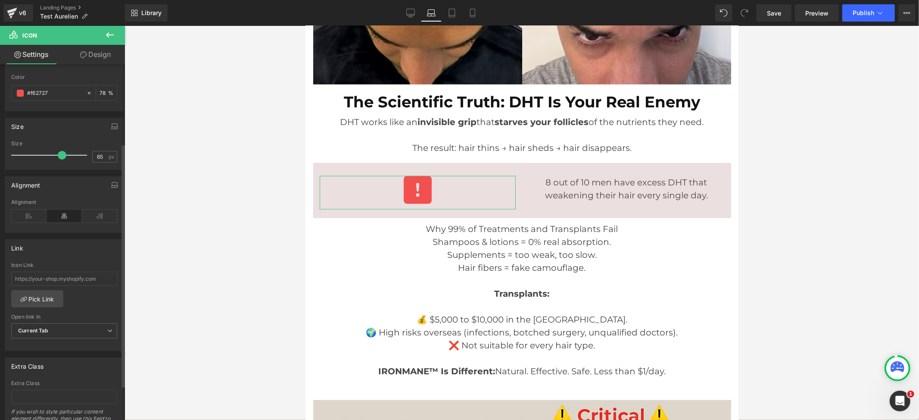
type input "64"
drag, startPoint x: 37, startPoint y: 156, endPoint x: 57, endPoint y: 159, distance: 20.9
click at [57, 159] on span at bounding box center [61, 155] width 9 height 9
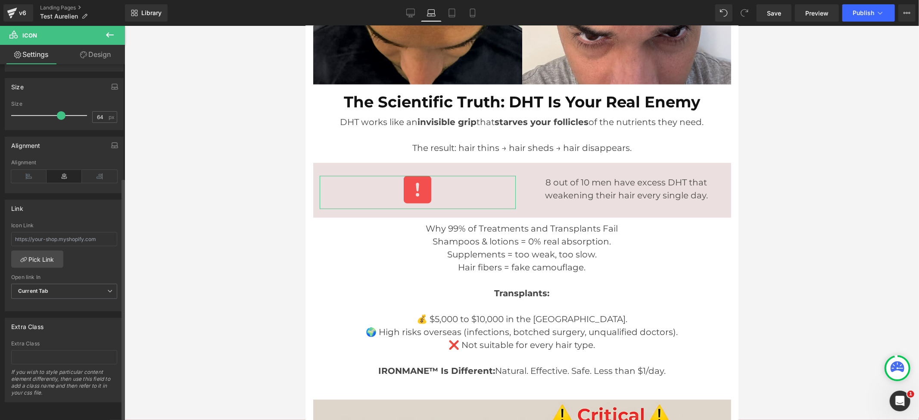
scroll to position [0, 0]
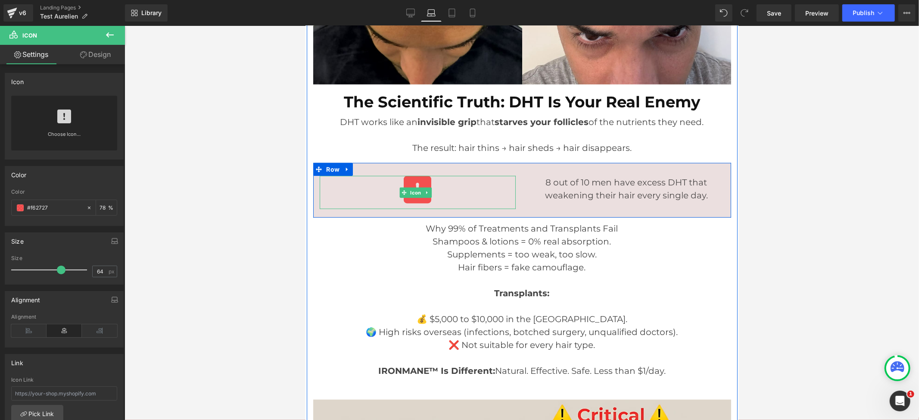
click at [336, 188] on div at bounding box center [417, 191] width 196 height 33
click at [514, 198] on div "Icon" at bounding box center [417, 191] width 209 height 33
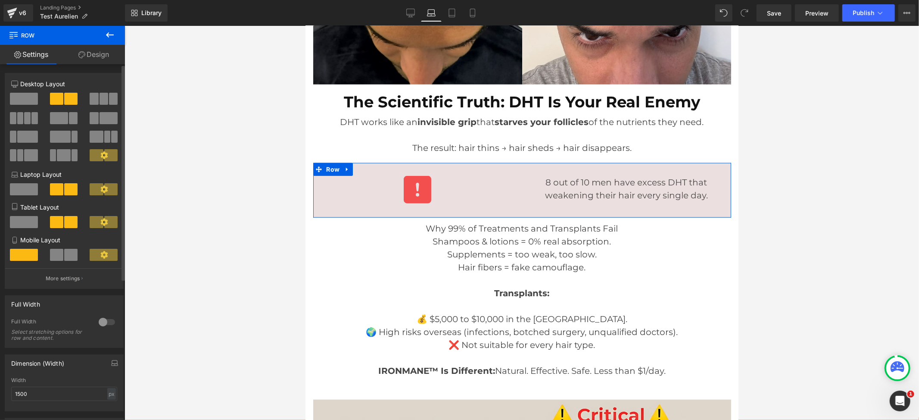
click at [58, 103] on span at bounding box center [56, 99] width 13 height 12
click at [59, 287] on button "More settings" at bounding box center [64, 278] width 118 height 20
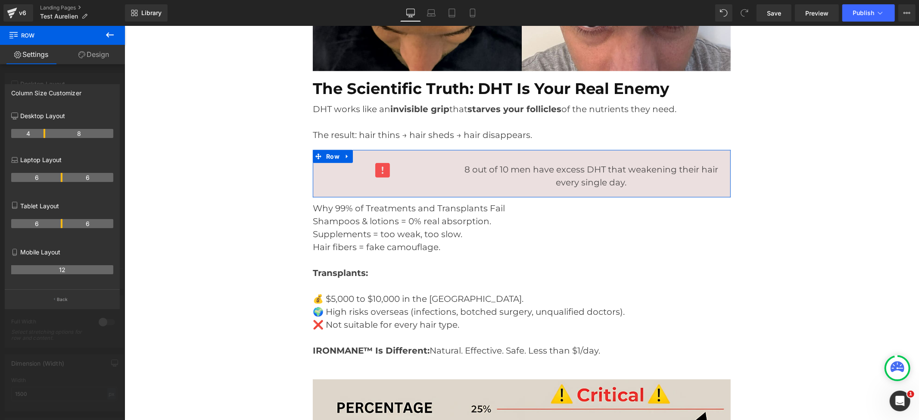
scroll to position [700, 0]
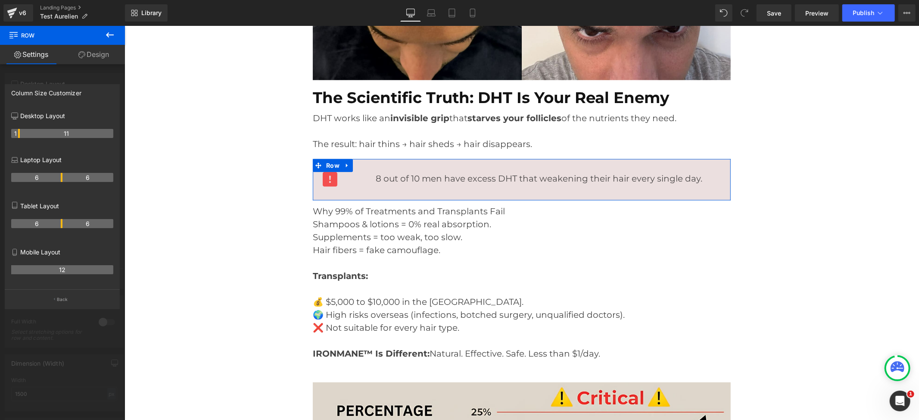
drag, startPoint x: 61, startPoint y: 132, endPoint x: 22, endPoint y: 133, distance: 39.2
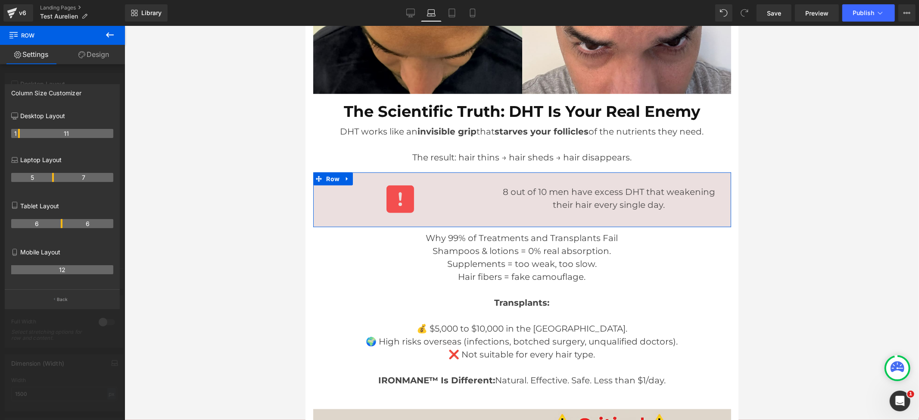
scroll to position [705, 0]
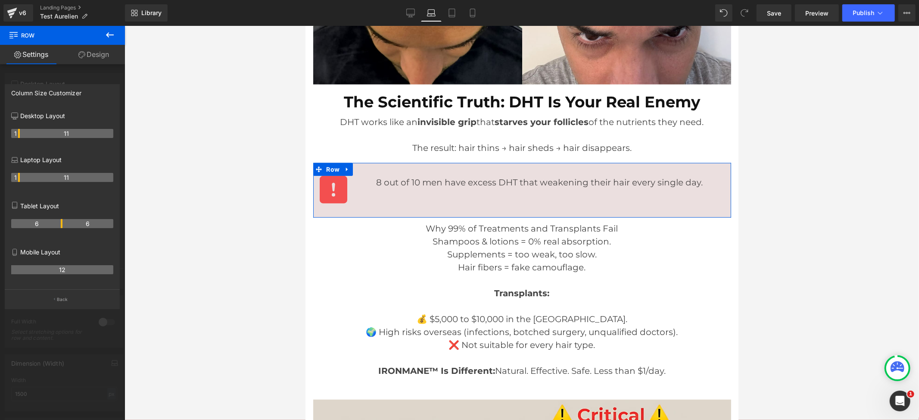
drag, startPoint x: 61, startPoint y: 179, endPoint x: 22, endPoint y: 179, distance: 39.6
click at [22, 179] on tr "1 11" at bounding box center [62, 177] width 102 height 9
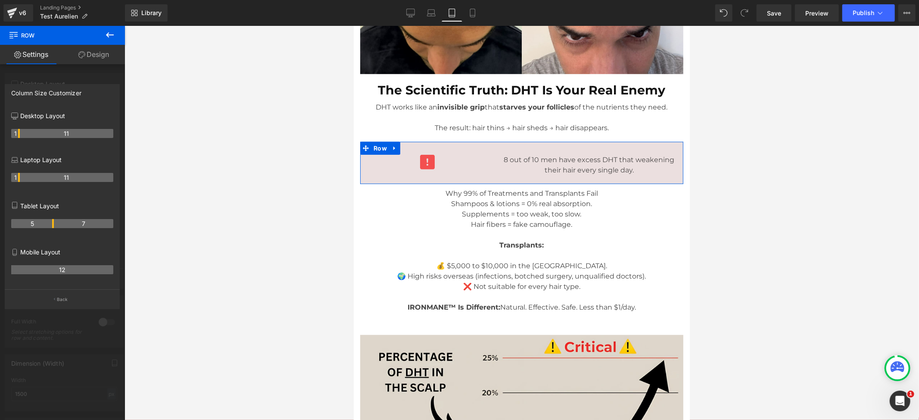
scroll to position [652, 0]
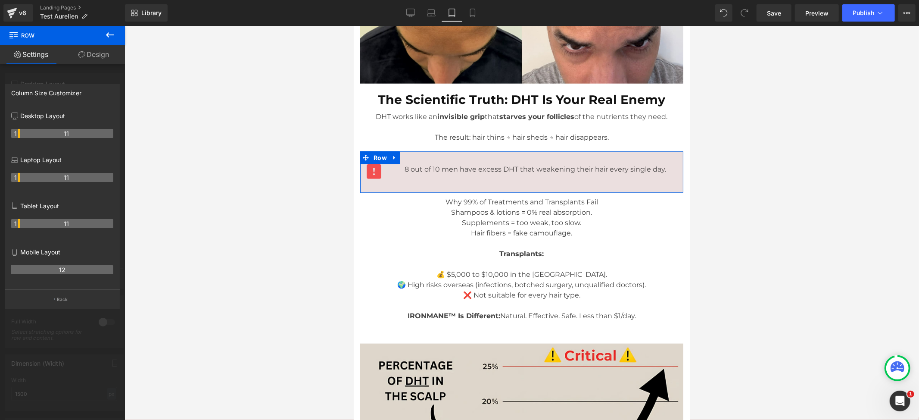
drag, startPoint x: 60, startPoint y: 223, endPoint x: 21, endPoint y: 221, distance: 39.3
click at [21, 221] on tr "1 11" at bounding box center [62, 223] width 102 height 9
click at [59, 301] on p "Back" at bounding box center [62, 299] width 11 height 6
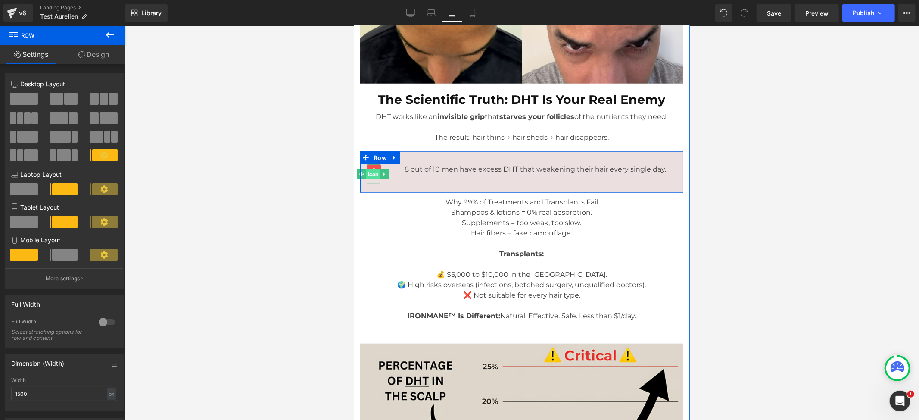
click at [376, 179] on span "Icon" at bounding box center [373, 173] width 14 height 10
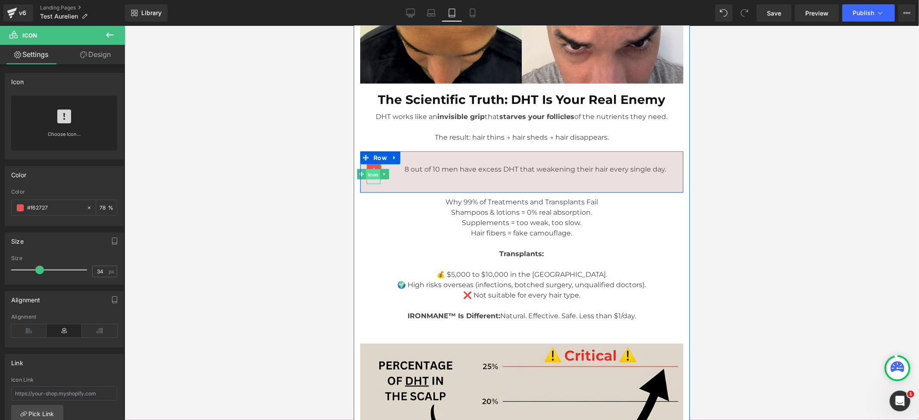
click at [371, 179] on span "Icon" at bounding box center [373, 174] width 14 height 10
click at [414, 190] on div "Icon 8 out of 10 men have excess DHT that weakening their hair every single day…" at bounding box center [521, 171] width 323 height 41
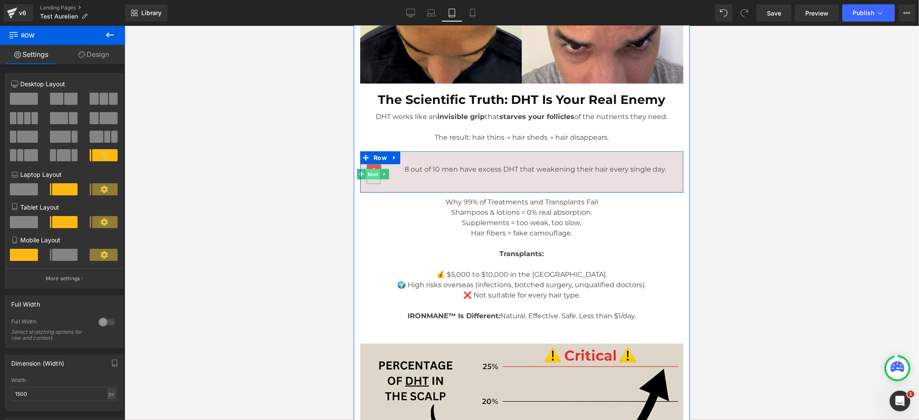
click at [371, 179] on span "Icon" at bounding box center [373, 173] width 14 height 10
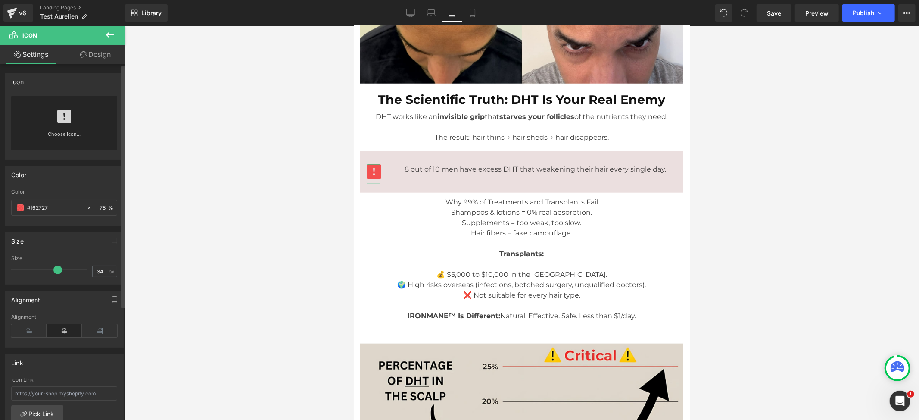
type input "59"
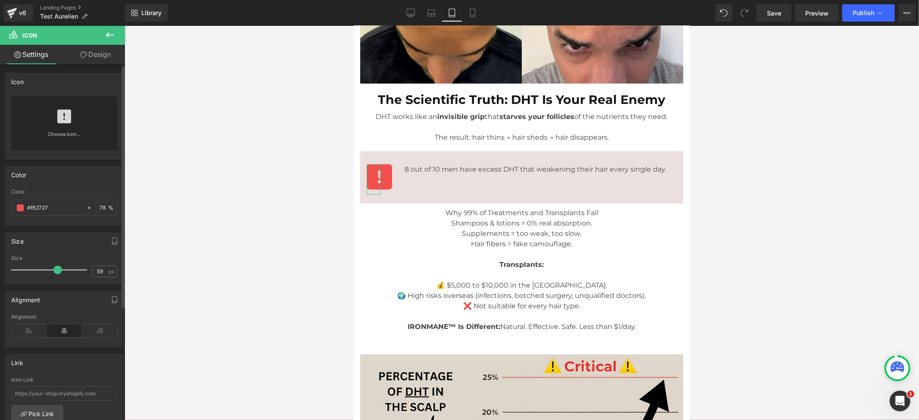
drag, startPoint x: 37, startPoint y: 269, endPoint x: 54, endPoint y: 269, distance: 17.2
click at [54, 269] on span at bounding box center [57, 269] width 9 height 9
click at [459, 193] on div "Icon 8 out of 10 men have excess DHT that weakening their hair every single day…" at bounding box center [521, 177] width 323 height 52
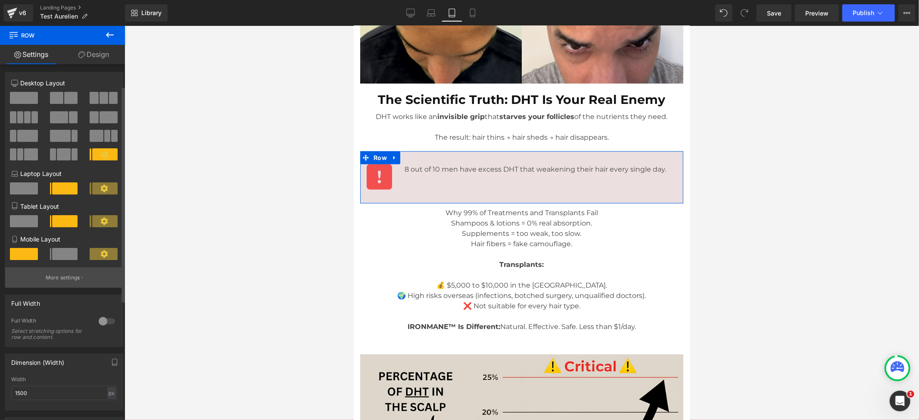
scroll to position [0, 0]
click at [64, 279] on p "More settings" at bounding box center [63, 278] width 34 height 8
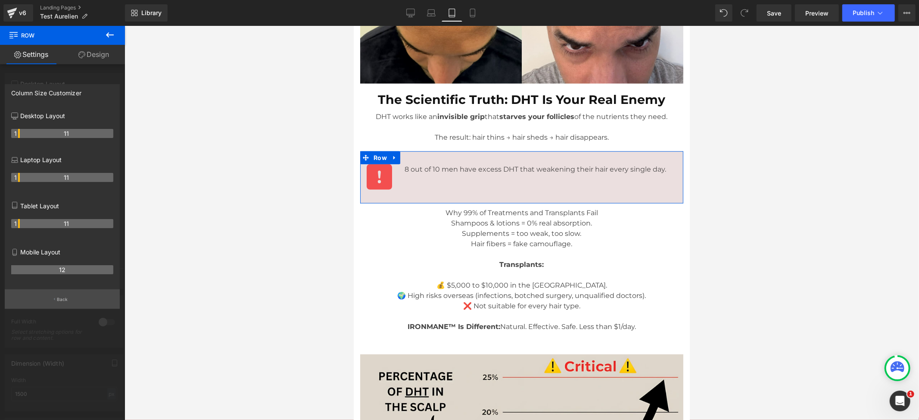
click at [76, 299] on button "Back" at bounding box center [62, 298] width 115 height 19
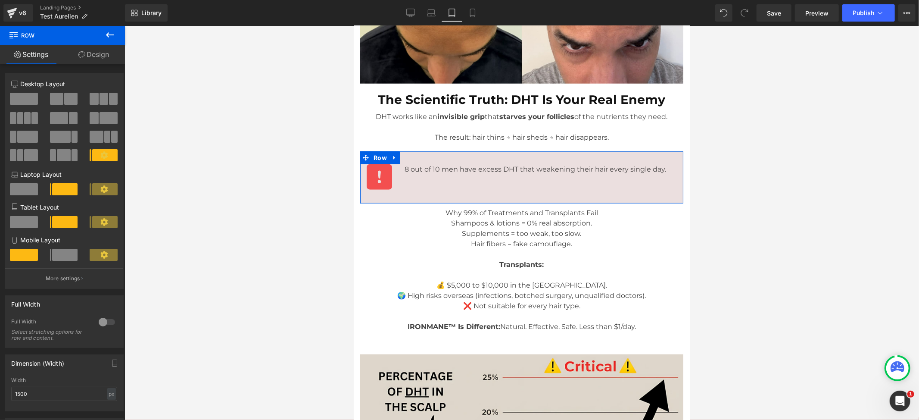
click at [85, 57] on link "Design" at bounding box center [93, 54] width 62 height 19
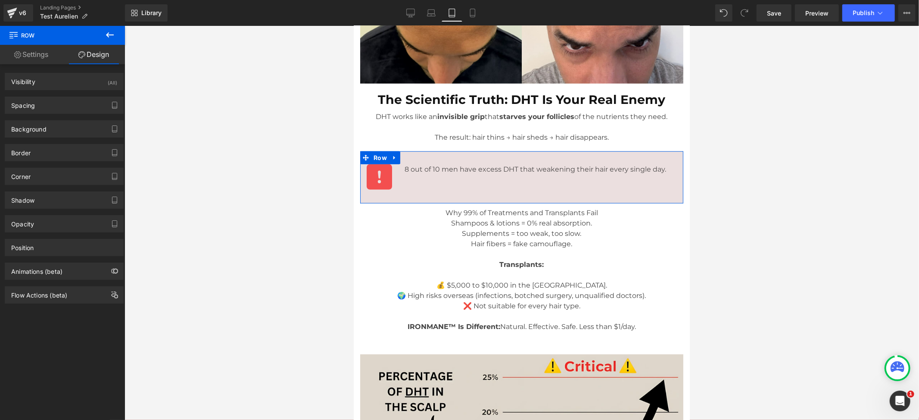
click at [37, 52] on link "Settings" at bounding box center [31, 54] width 62 height 19
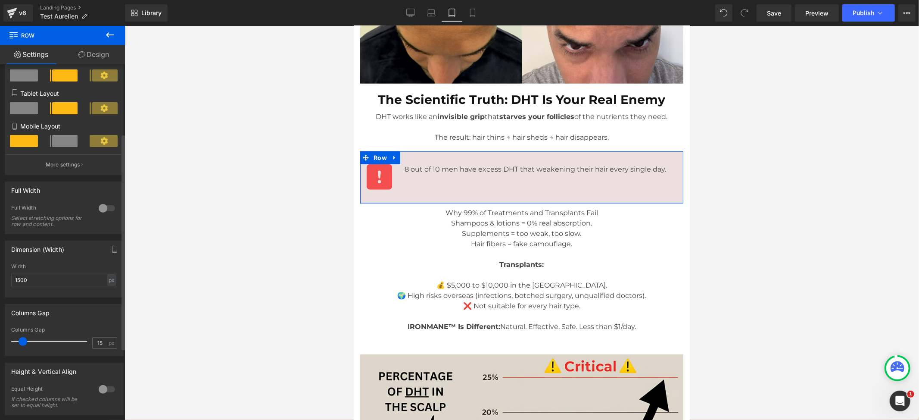
scroll to position [115, 0]
click at [107, 212] on div at bounding box center [106, 207] width 21 height 14
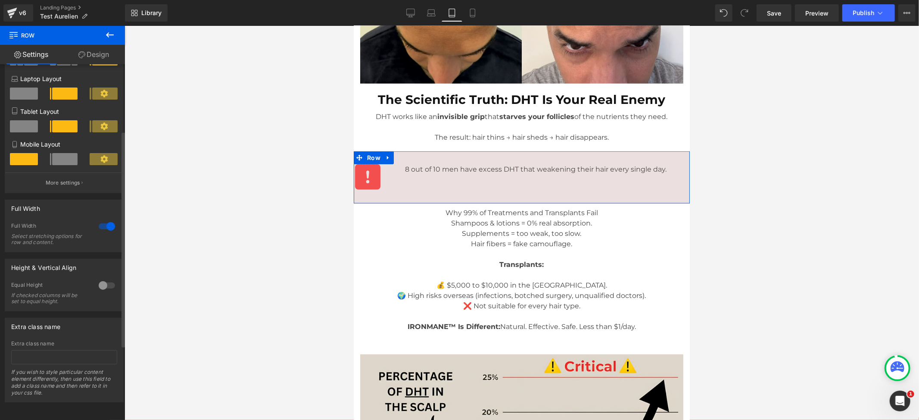
scroll to position [109, 0]
click at [108, 219] on div at bounding box center [106, 226] width 21 height 14
type input "100"
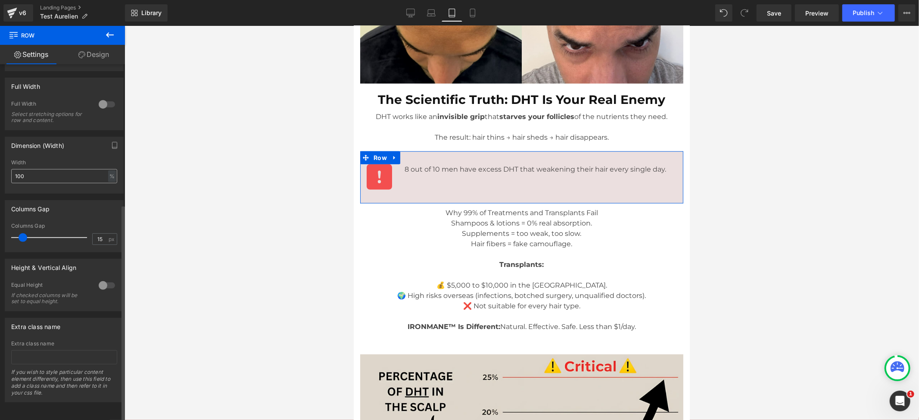
scroll to position [231, 0]
click at [104, 278] on div at bounding box center [106, 285] width 21 height 14
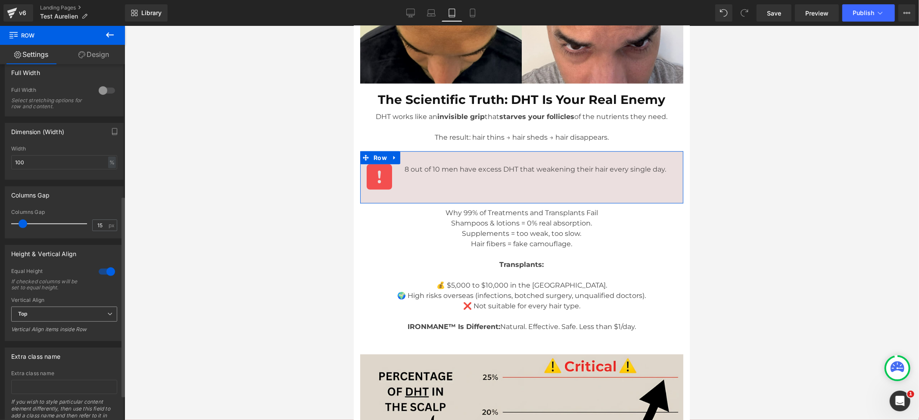
click at [87, 320] on span "Top" at bounding box center [64, 313] width 106 height 15
click at [57, 347] on li "Middle" at bounding box center [62, 342] width 103 height 13
click at [71, 319] on span "Middle" at bounding box center [64, 313] width 106 height 15
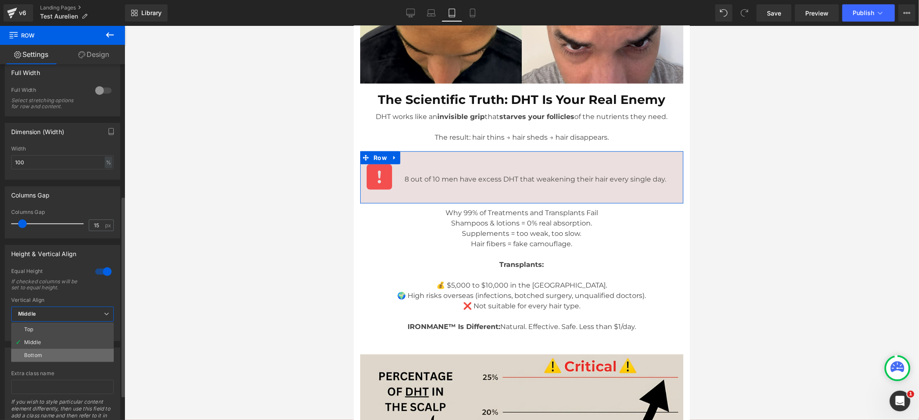
click at [48, 358] on li "Bottom" at bounding box center [62, 354] width 103 height 13
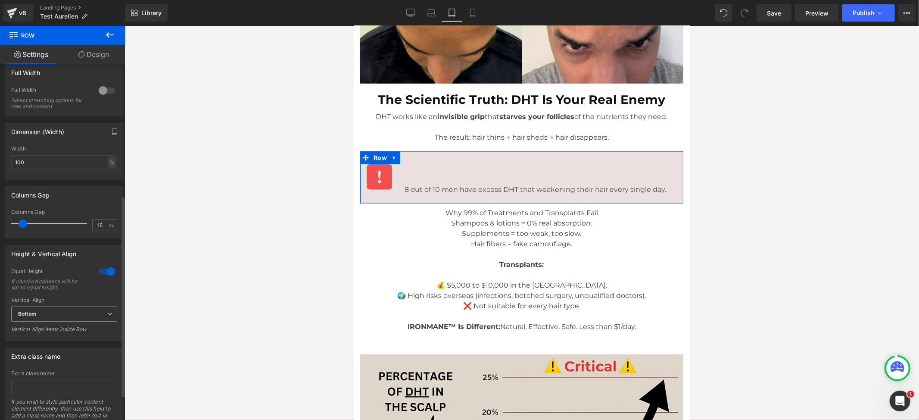
click at [85, 317] on span "Bottom" at bounding box center [64, 313] width 106 height 15
click at [44, 345] on li "Middle" at bounding box center [62, 342] width 103 height 13
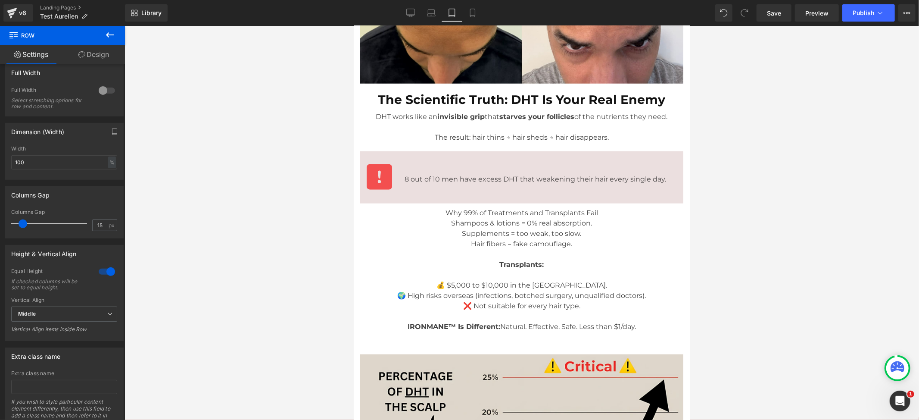
click at [772, 187] on div at bounding box center [521, 223] width 794 height 394
click at [770, 15] on span "Save" at bounding box center [774, 13] width 14 height 9
